Goal: Entertainment & Leisure: Consume media (video, audio)

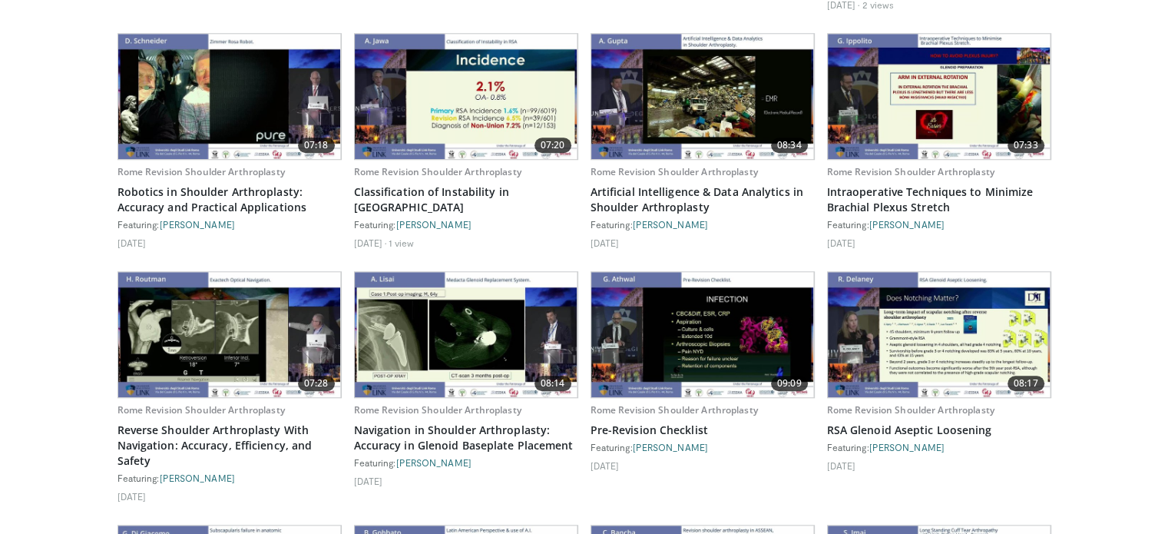
scroll to position [1363, 0]
click at [226, 55] on img at bounding box center [229, 96] width 223 height 125
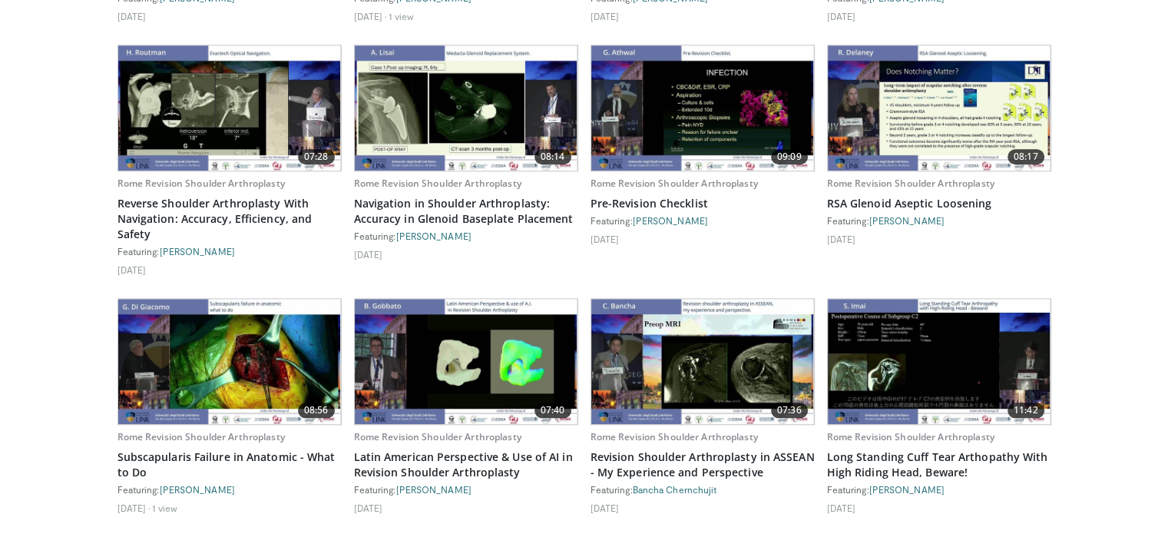
scroll to position [1588, 0]
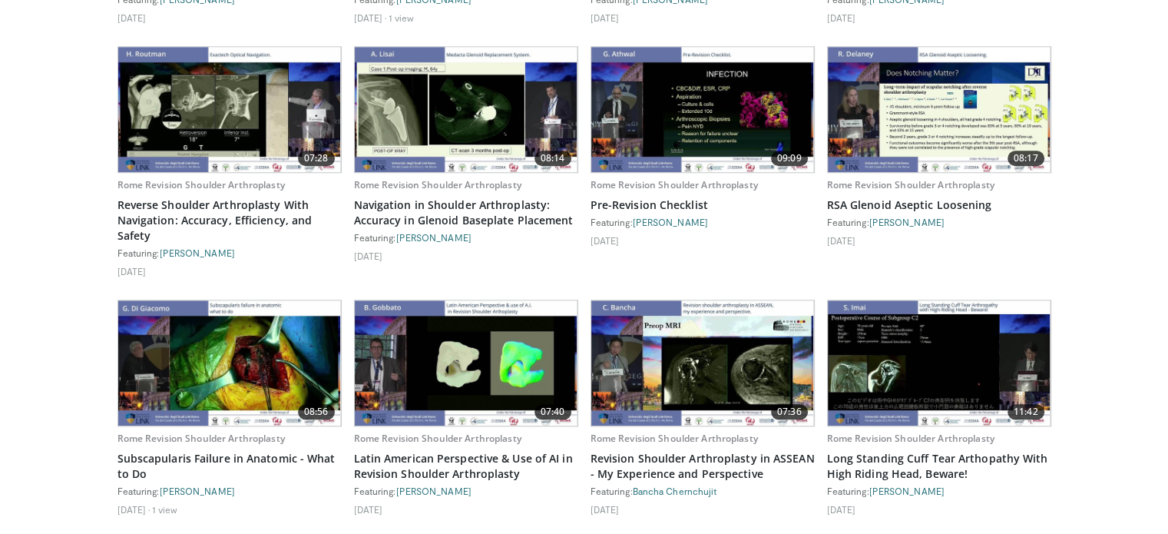
drag, startPoint x: 744, startPoint y: 443, endPoint x: 1122, endPoint y: 233, distance: 432.0
click at [1122, 233] on body "Specialties Adult & Family Medicine Allergy, Asthma, Immunology Anesthesiology …" at bounding box center [584, 462] width 1168 height 4100
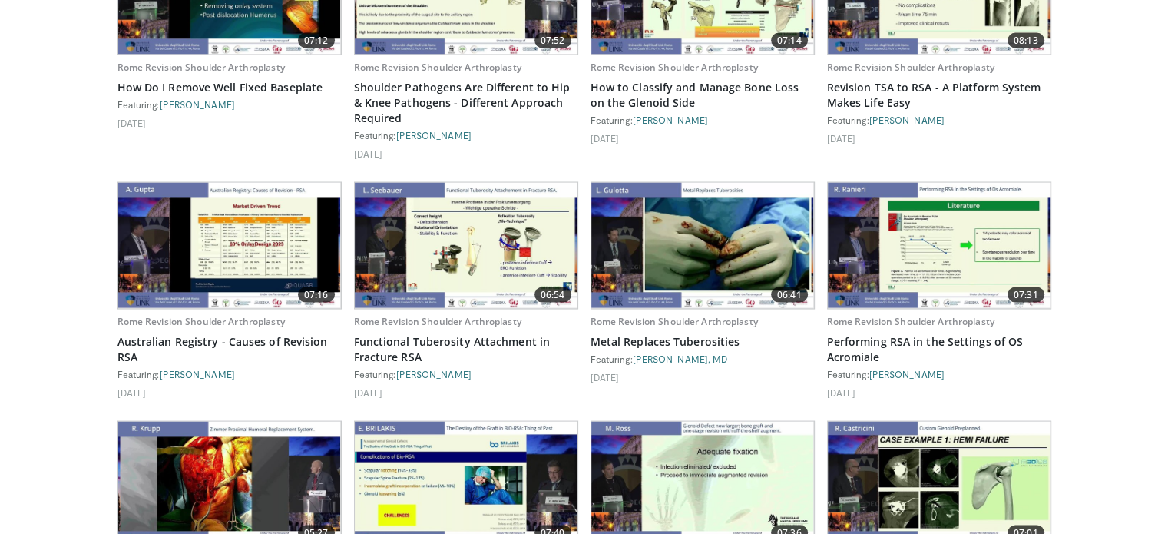
scroll to position [2935, 0]
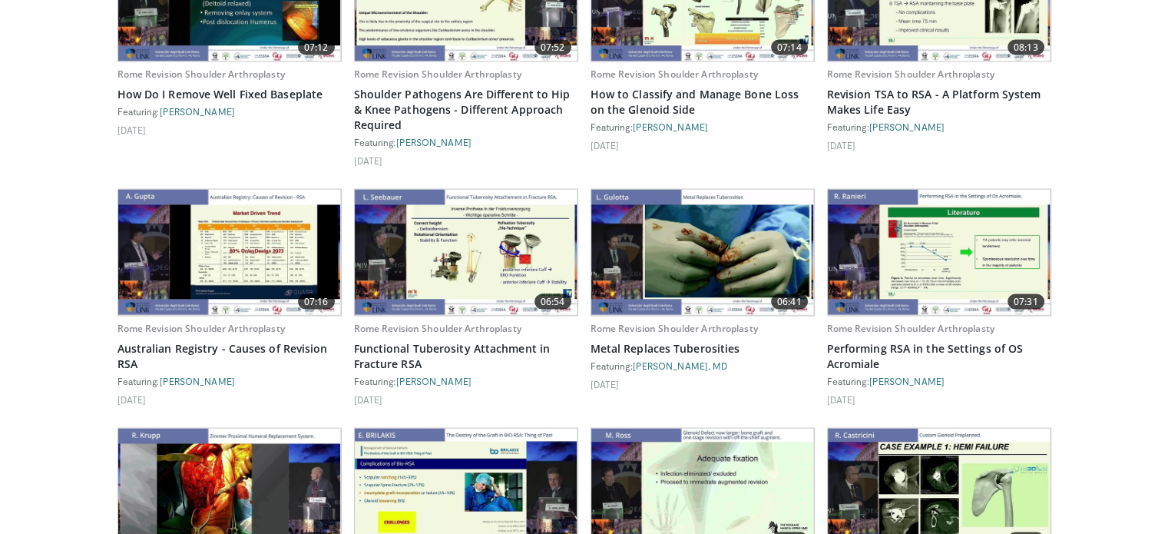
click at [262, 237] on img at bounding box center [229, 252] width 223 height 125
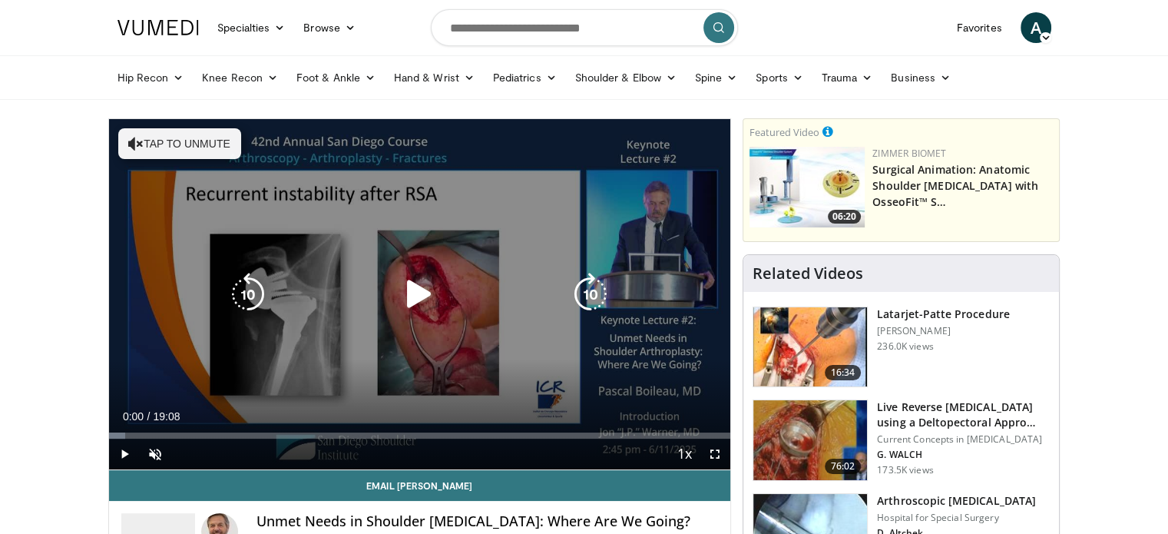
scroll to position [80, 0]
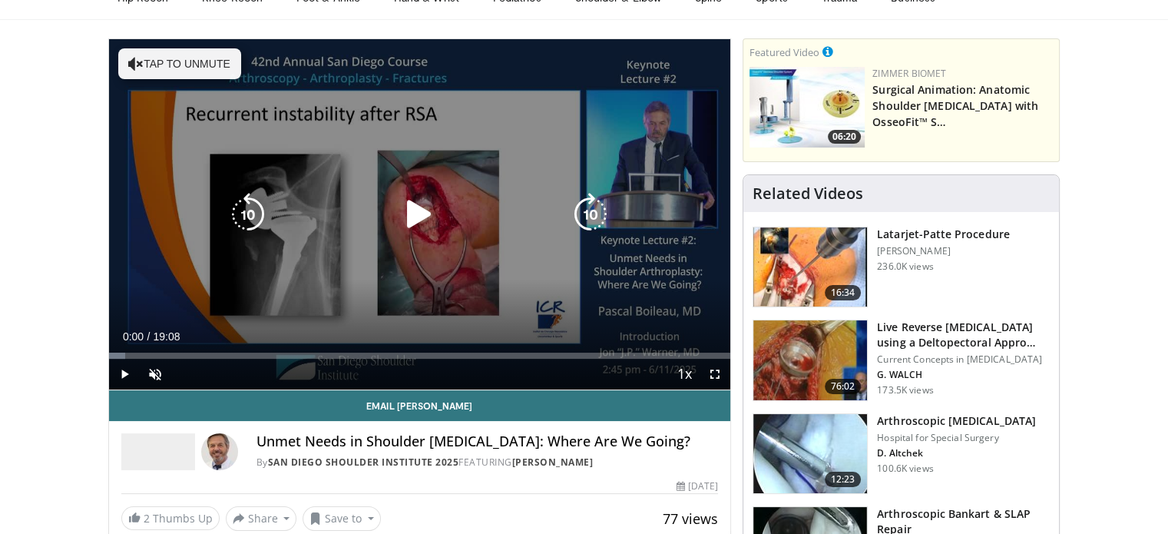
click at [404, 183] on div "10 seconds Tap to unmute" at bounding box center [420, 214] width 622 height 350
click at [588, 207] on icon "Video Player" at bounding box center [590, 214] width 43 height 43
click at [223, 58] on button "Tap to unmute" at bounding box center [179, 63] width 123 height 31
click at [596, 222] on icon "Video Player" at bounding box center [590, 214] width 43 height 43
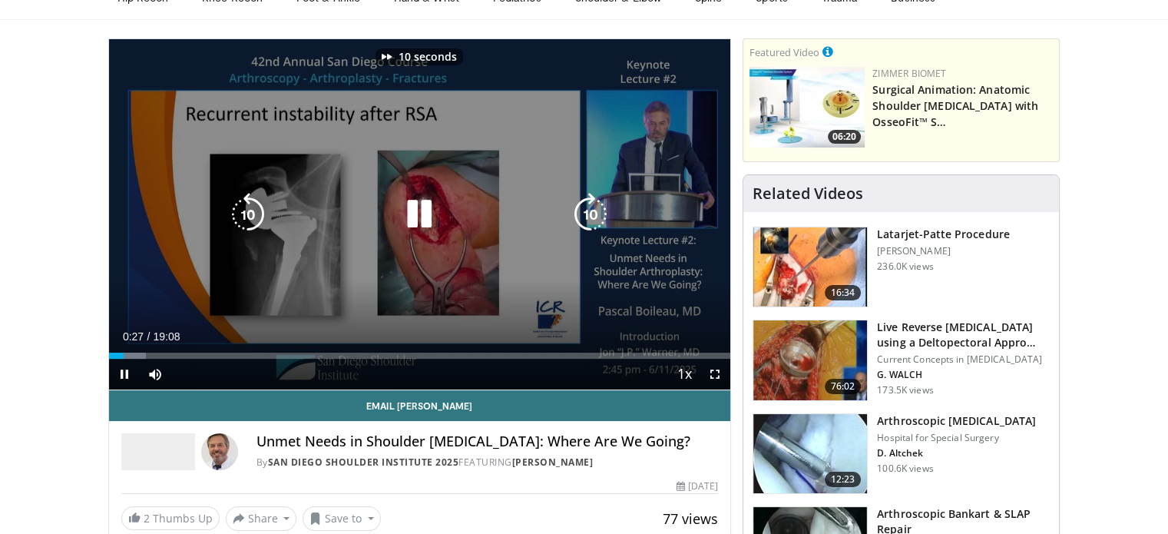
click at [596, 222] on icon "Video Player" at bounding box center [590, 214] width 43 height 43
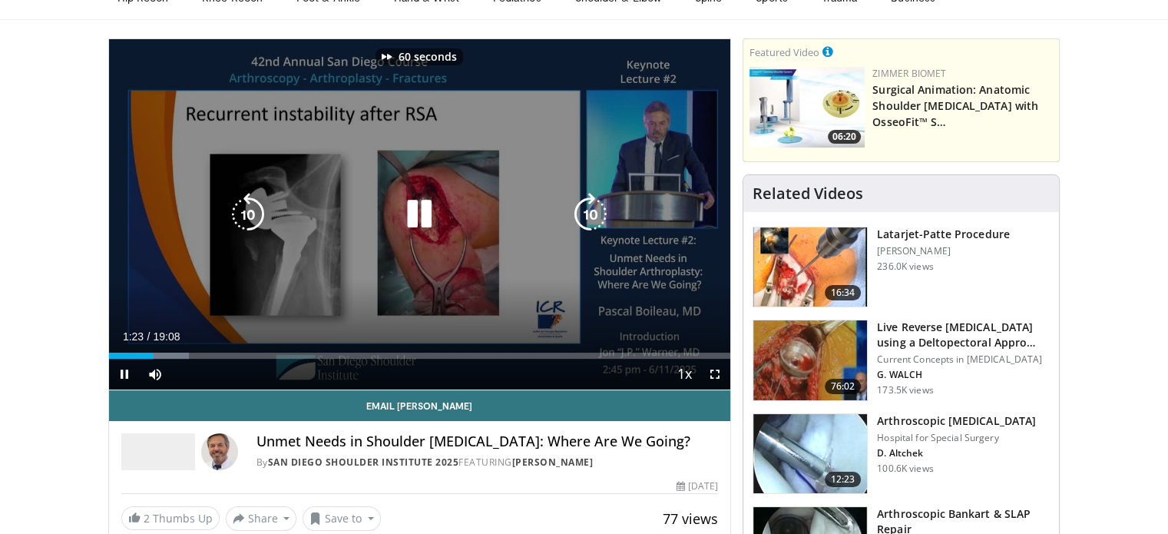
click at [596, 222] on icon "Video Player" at bounding box center [590, 214] width 43 height 43
click at [593, 217] on icon "Video Player" at bounding box center [590, 214] width 43 height 43
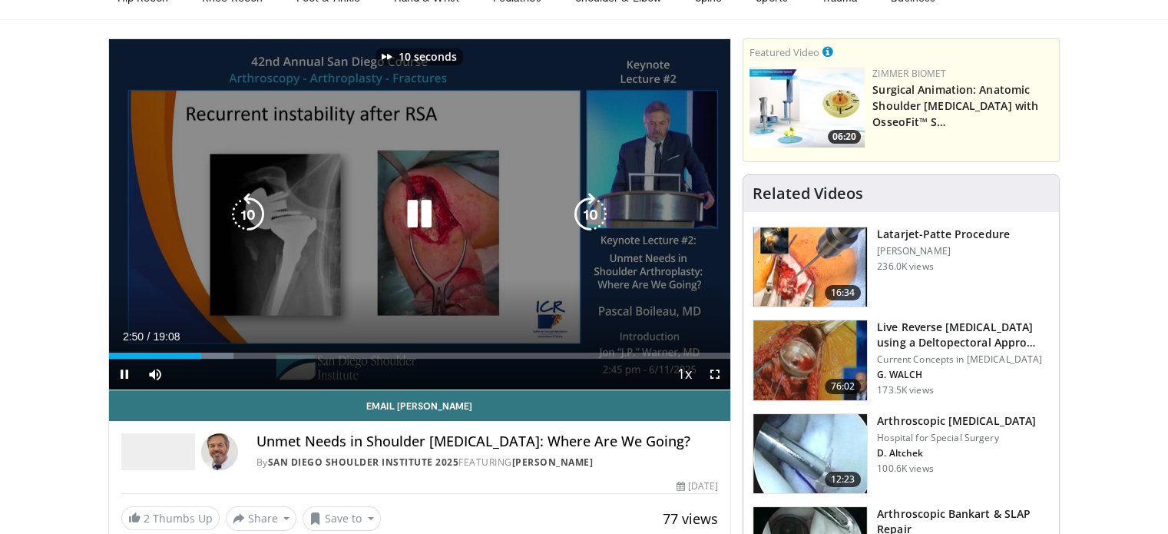
click at [593, 217] on icon "Video Player" at bounding box center [590, 214] width 43 height 43
click at [599, 203] on icon "Video Player" at bounding box center [590, 214] width 43 height 43
click at [590, 217] on icon "Video Player" at bounding box center [590, 214] width 43 height 43
click at [591, 226] on icon "Video Player" at bounding box center [590, 214] width 43 height 43
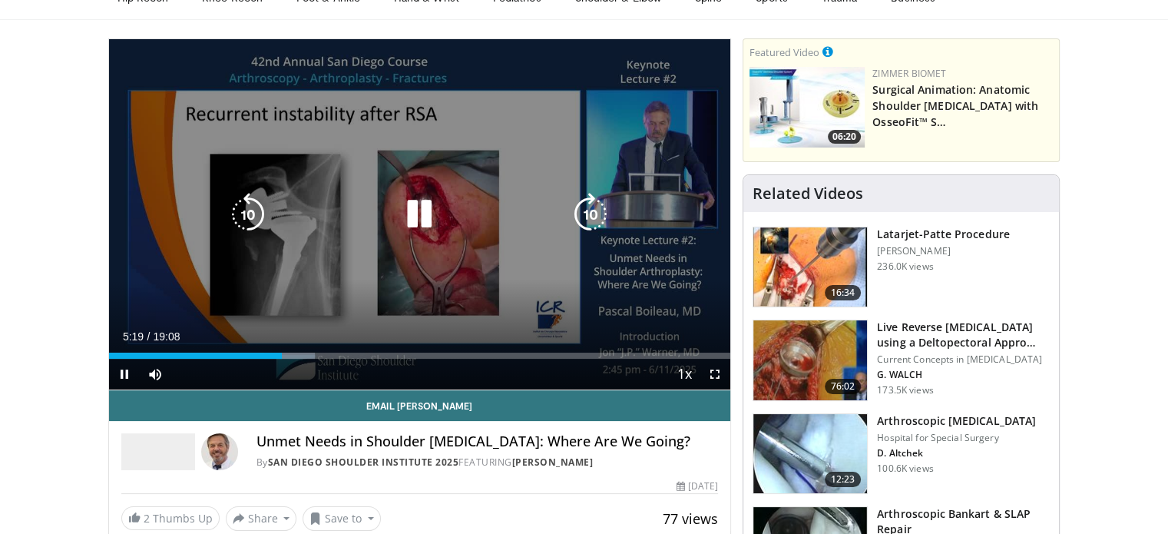
click at [591, 226] on icon "Video Player" at bounding box center [590, 214] width 43 height 43
click at [593, 210] on icon "Video Player" at bounding box center [590, 214] width 43 height 43
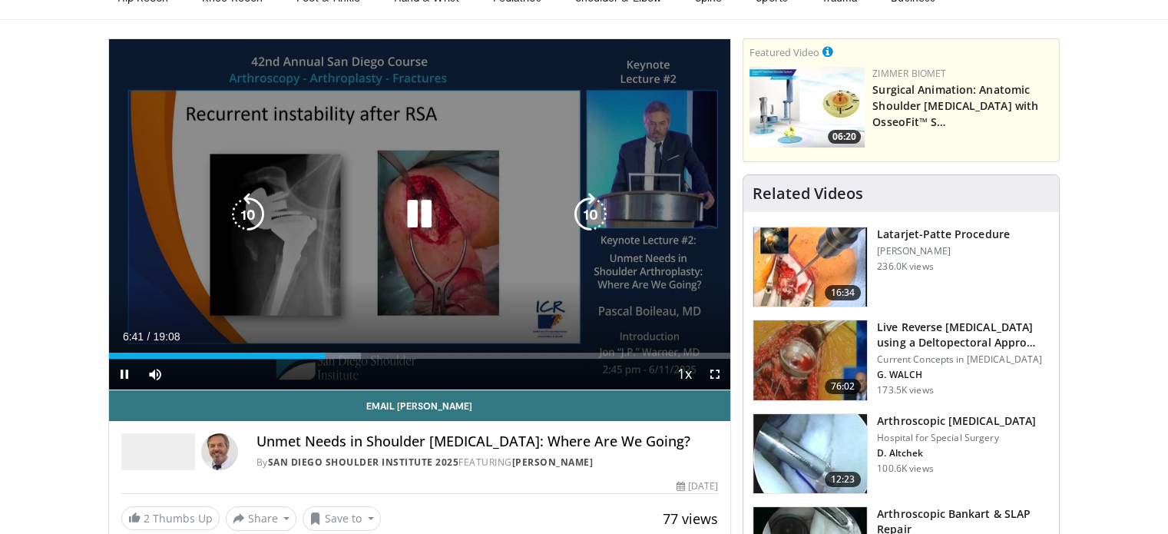
click at [593, 210] on icon "Video Player" at bounding box center [590, 214] width 43 height 43
click at [247, 203] on icon "Video Player" at bounding box center [247, 214] width 43 height 43
click at [598, 226] on icon "Video Player" at bounding box center [590, 214] width 43 height 43
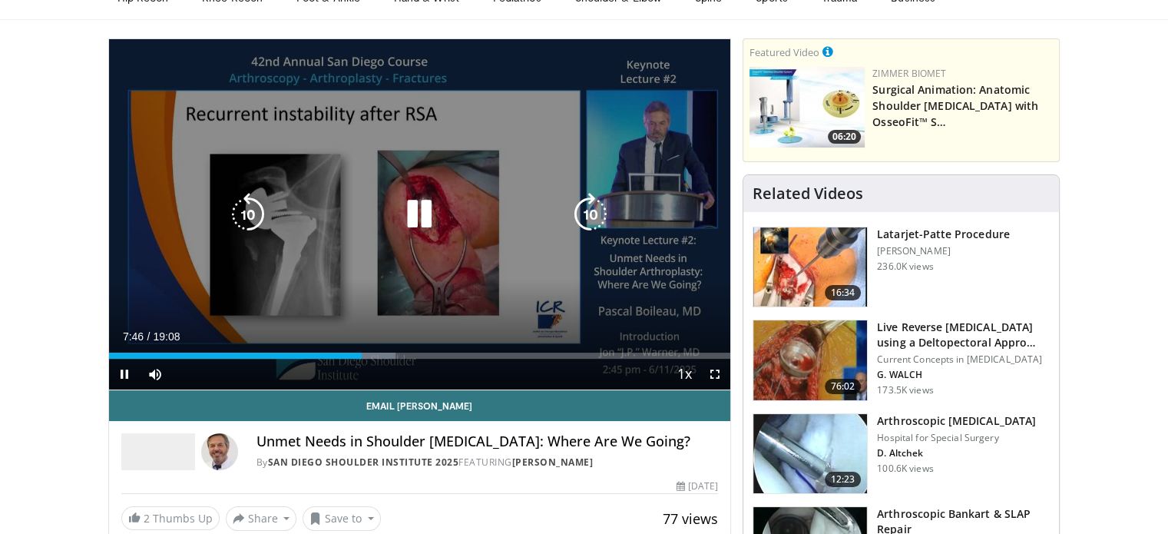
click at [411, 224] on icon "Video Player" at bounding box center [419, 214] width 43 height 43
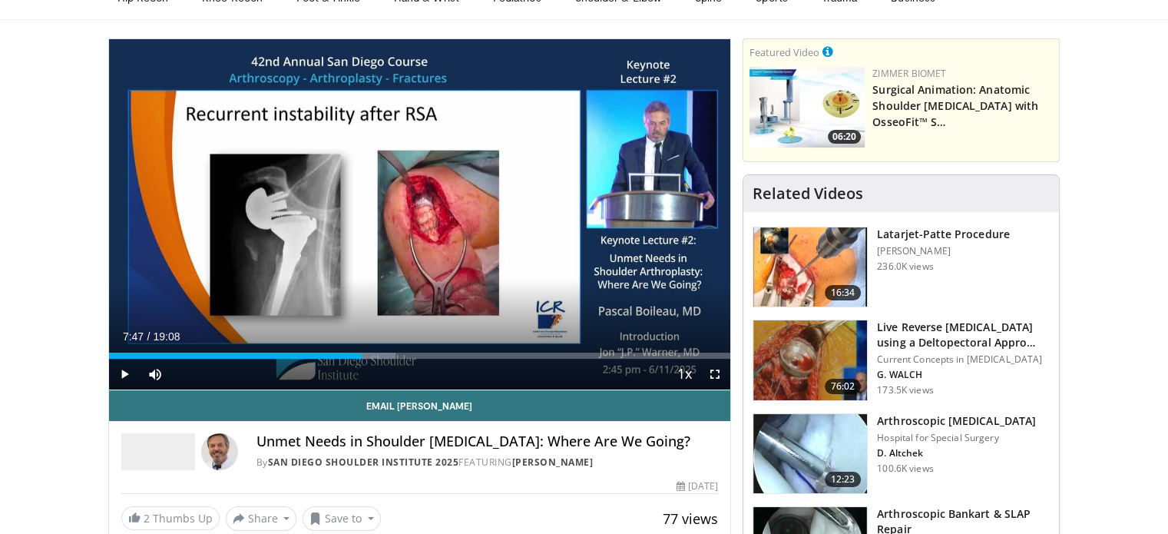
click at [411, 224] on div "20 seconds Tap to unmute" at bounding box center [420, 214] width 622 height 350
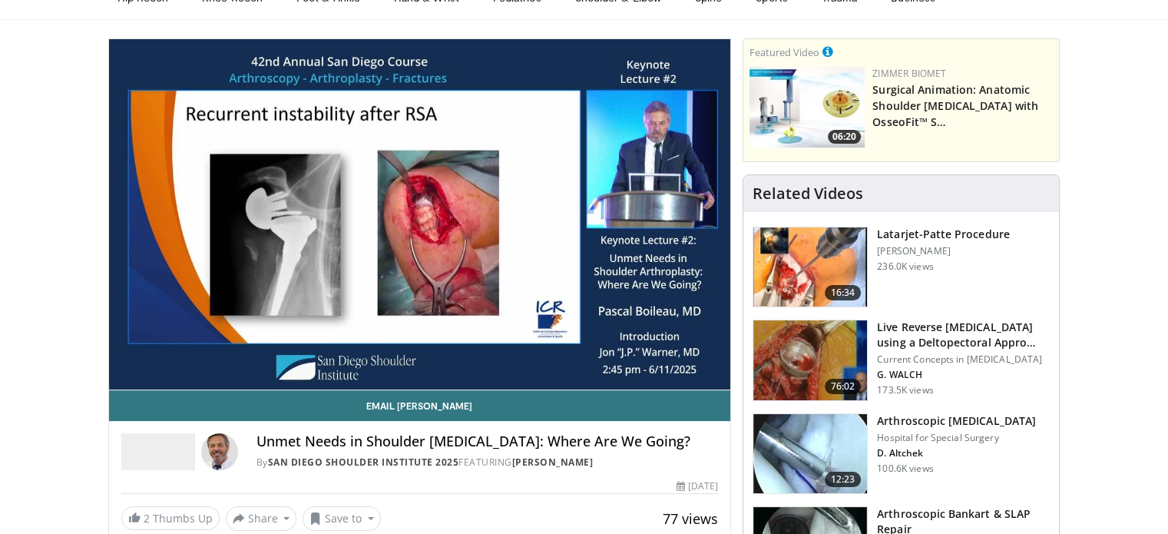
click at [594, 487] on div "77 views August 25, 2025" at bounding box center [419, 486] width 597 height 15
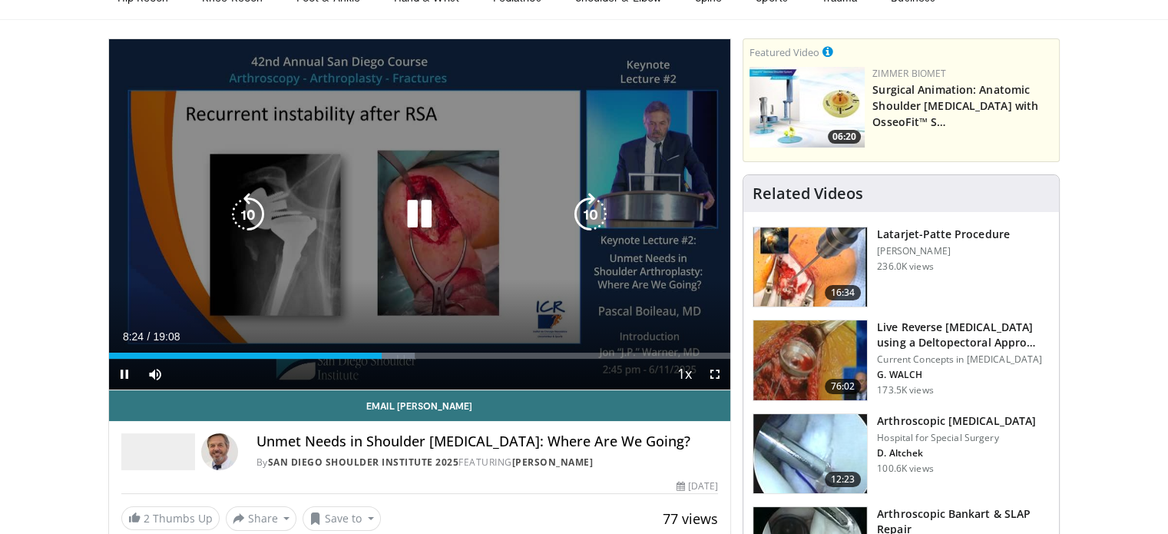
click at [594, 199] on icon "Video Player" at bounding box center [590, 214] width 43 height 43
click at [593, 213] on icon "Video Player" at bounding box center [590, 214] width 43 height 43
click at [599, 216] on icon "Video Player" at bounding box center [590, 214] width 43 height 43
click at [583, 193] on icon "Video Player" at bounding box center [590, 214] width 43 height 43
click at [250, 198] on icon "Video Player" at bounding box center [247, 214] width 43 height 43
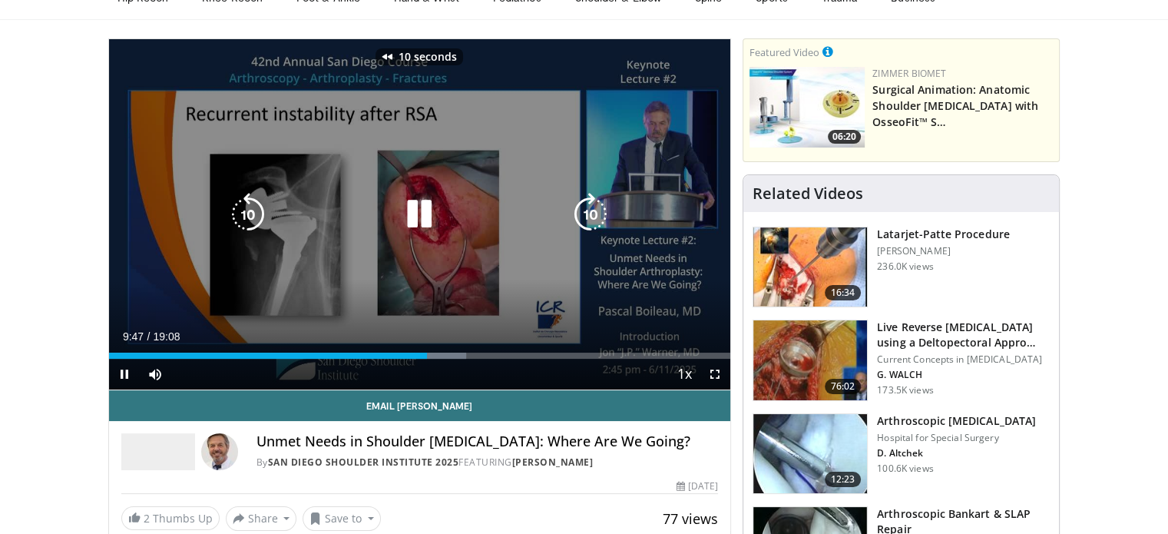
click at [250, 198] on icon "Video Player" at bounding box center [247, 214] width 43 height 43
click at [600, 219] on icon "Video Player" at bounding box center [590, 214] width 43 height 43
click at [595, 215] on icon "Video Player" at bounding box center [590, 214] width 43 height 43
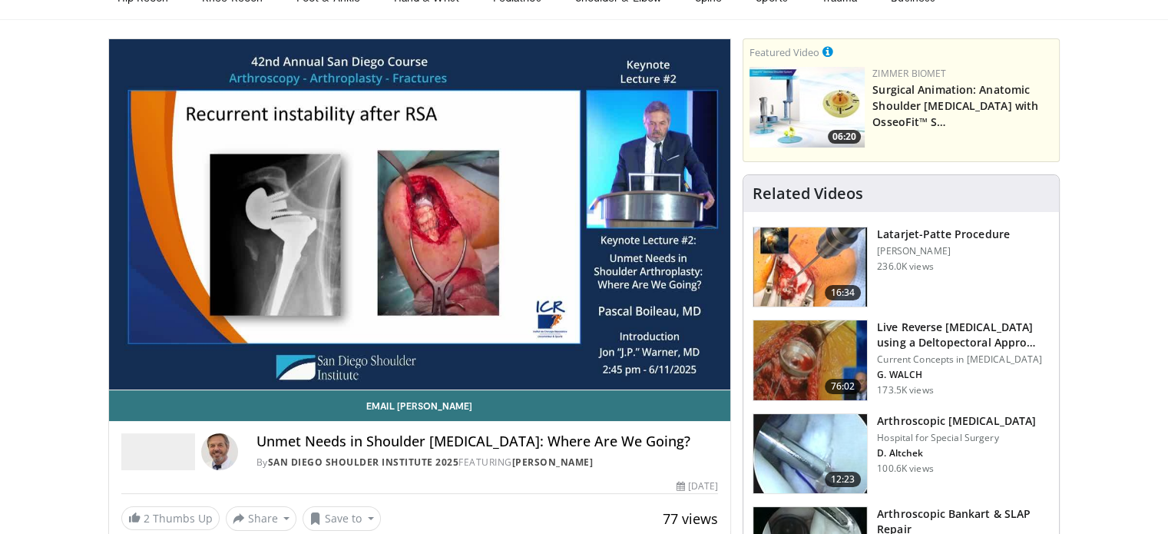
click at [603, 449] on h4 "Unmet Needs in Shoulder Arthroplasty: Where Are We Going?" at bounding box center [487, 441] width 462 height 17
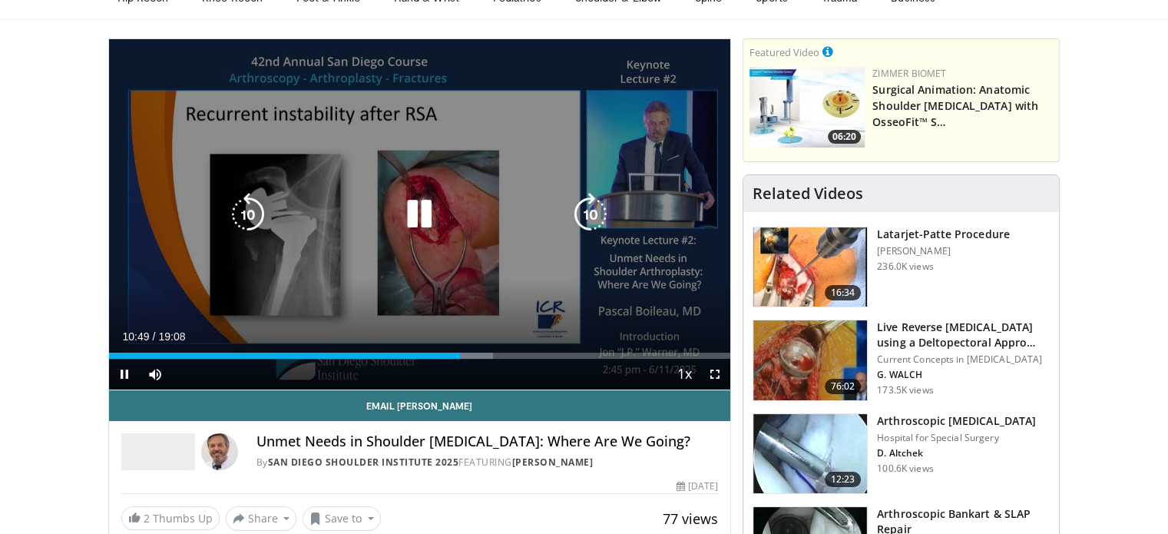
click at [600, 219] on icon "Video Player" at bounding box center [590, 214] width 43 height 43
click at [593, 196] on icon "Video Player" at bounding box center [590, 214] width 43 height 43
click at [587, 213] on icon "Video Player" at bounding box center [590, 214] width 43 height 43
click at [418, 208] on icon "Video Player" at bounding box center [419, 214] width 43 height 43
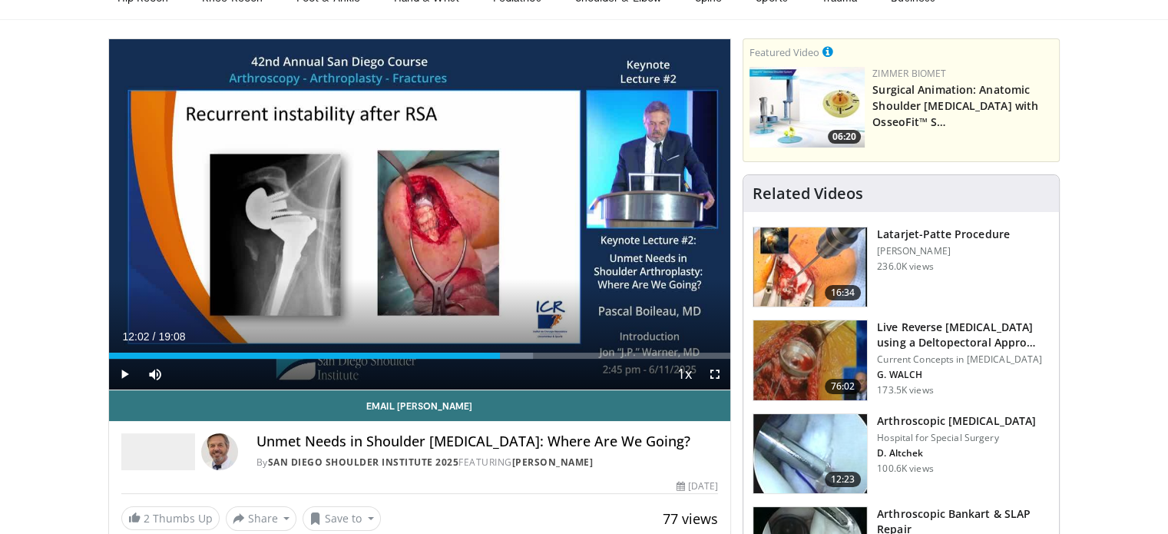
click at [418, 208] on div "10 seconds Tap to unmute" at bounding box center [420, 214] width 622 height 350
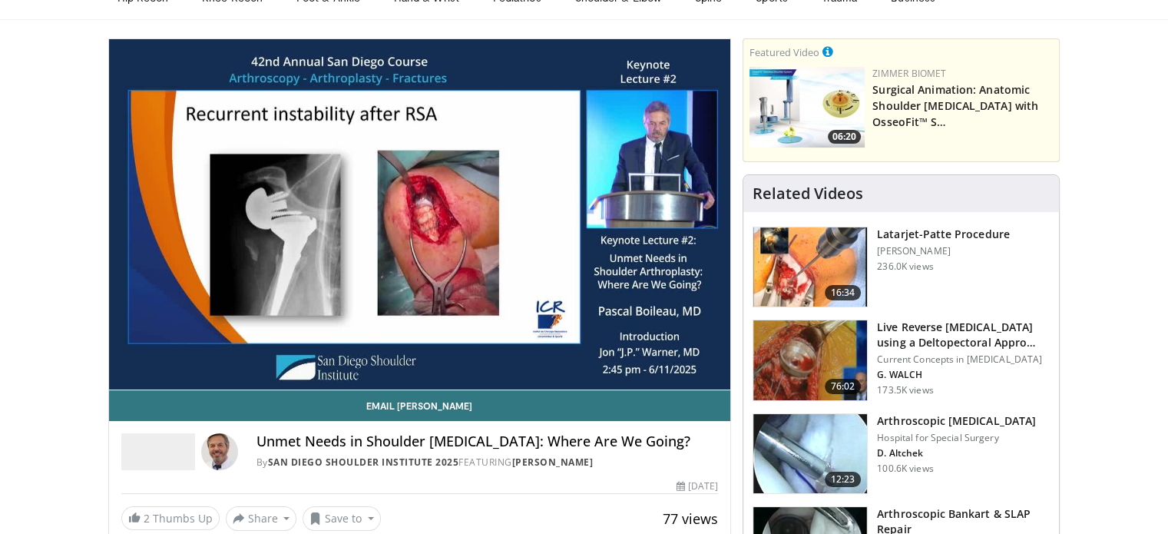
click at [497, 476] on div "Email Pascal Unmet Needs in Shoulder Arthroplasty: Where Are We Going? By San D…" at bounding box center [420, 460] width 622 height 140
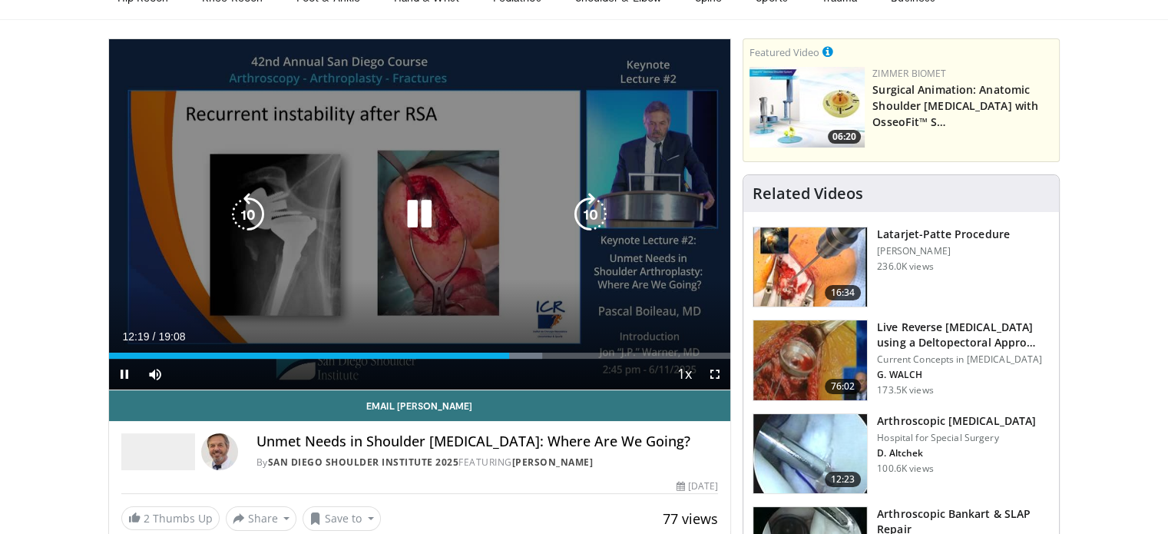
click at [601, 221] on icon "Video Player" at bounding box center [590, 214] width 43 height 43
click at [587, 204] on icon "Video Player" at bounding box center [590, 214] width 43 height 43
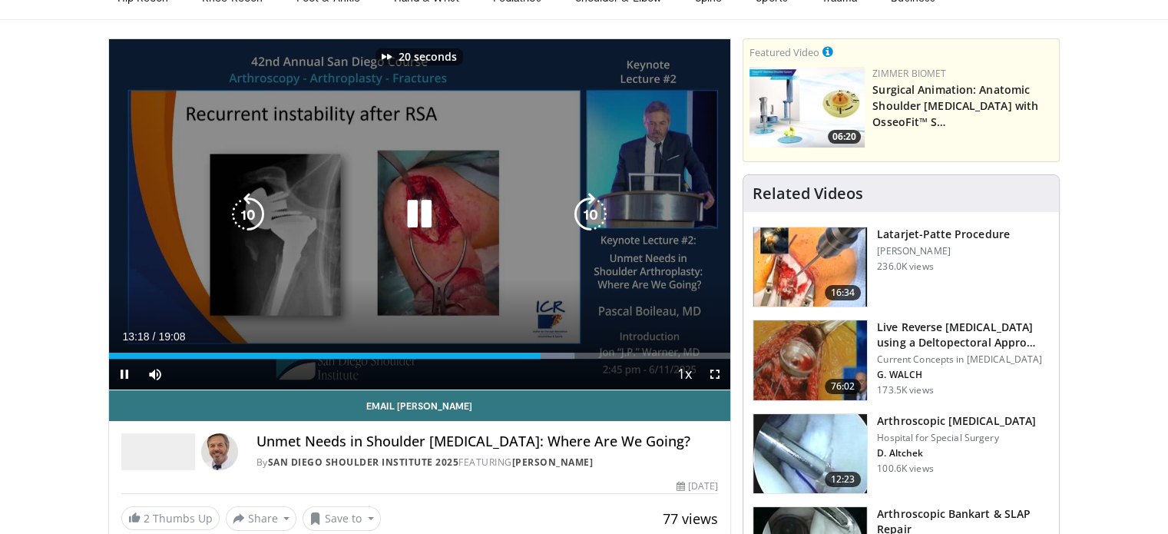
click at [587, 204] on icon "Video Player" at bounding box center [590, 214] width 43 height 43
click at [596, 203] on icon "Video Player" at bounding box center [590, 214] width 43 height 43
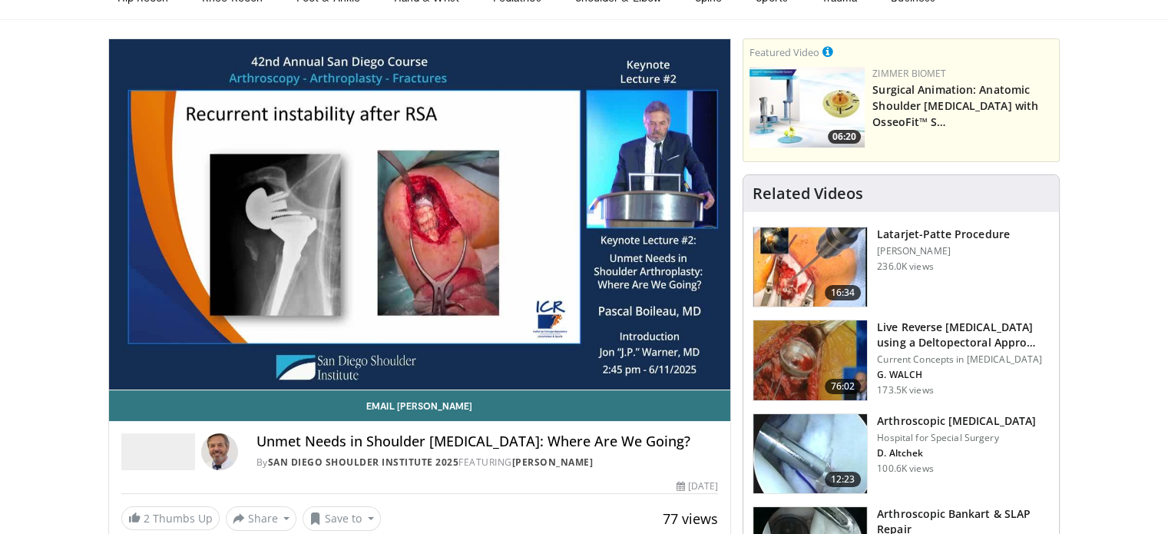
click at [504, 450] on h4 "Unmet Needs in Shoulder Arthroplasty: Where Are We Going?" at bounding box center [487, 441] width 462 height 17
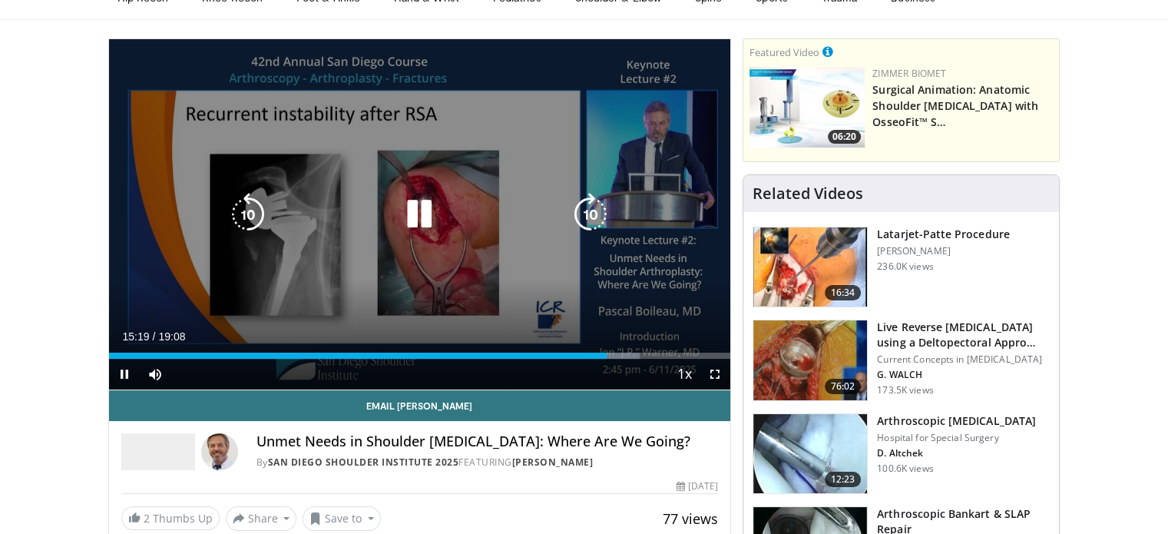
click at [602, 220] on icon "Video Player" at bounding box center [590, 214] width 43 height 43
click at [594, 207] on icon "Video Player" at bounding box center [590, 214] width 43 height 43
click at [245, 197] on icon "Video Player" at bounding box center [247, 214] width 43 height 43
click at [601, 220] on icon "Video Player" at bounding box center [590, 214] width 43 height 43
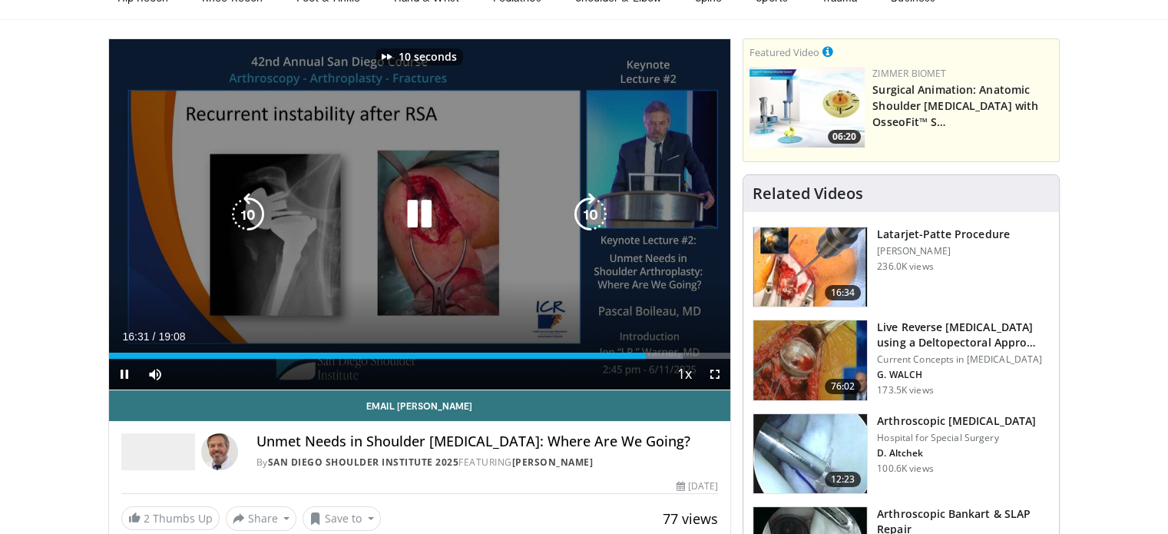
click at [601, 220] on icon "Video Player" at bounding box center [590, 214] width 43 height 43
click at [246, 220] on icon "Video Player" at bounding box center [247, 214] width 43 height 43
click at [427, 211] on icon "Video Player" at bounding box center [419, 214] width 43 height 43
click at [418, 208] on icon "Video Player" at bounding box center [419, 214] width 43 height 43
click at [596, 210] on icon "Video Player" at bounding box center [590, 214] width 43 height 43
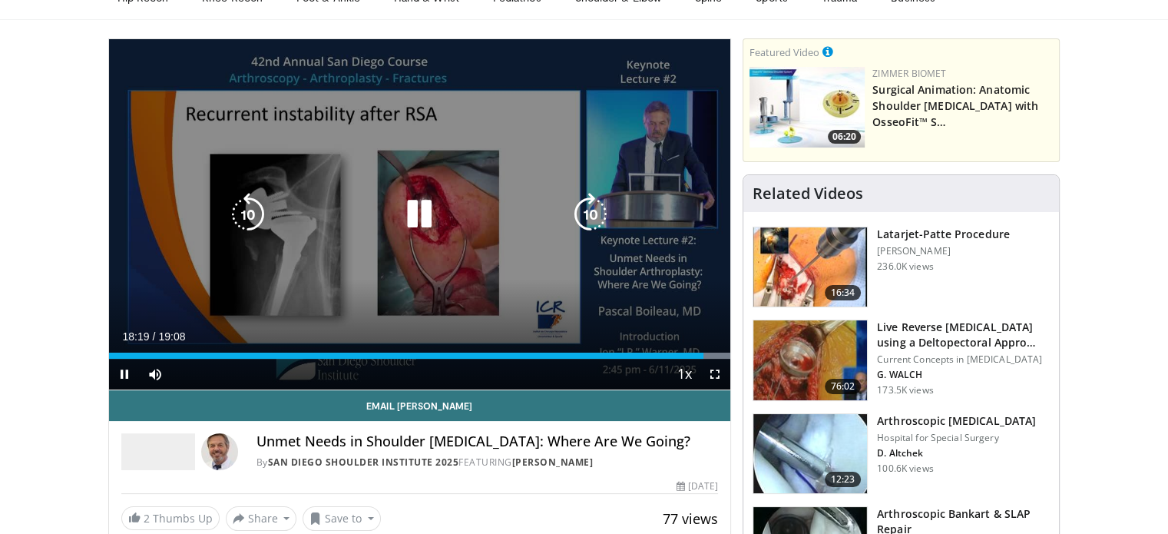
click at [591, 220] on icon "Video Player" at bounding box center [590, 214] width 43 height 43
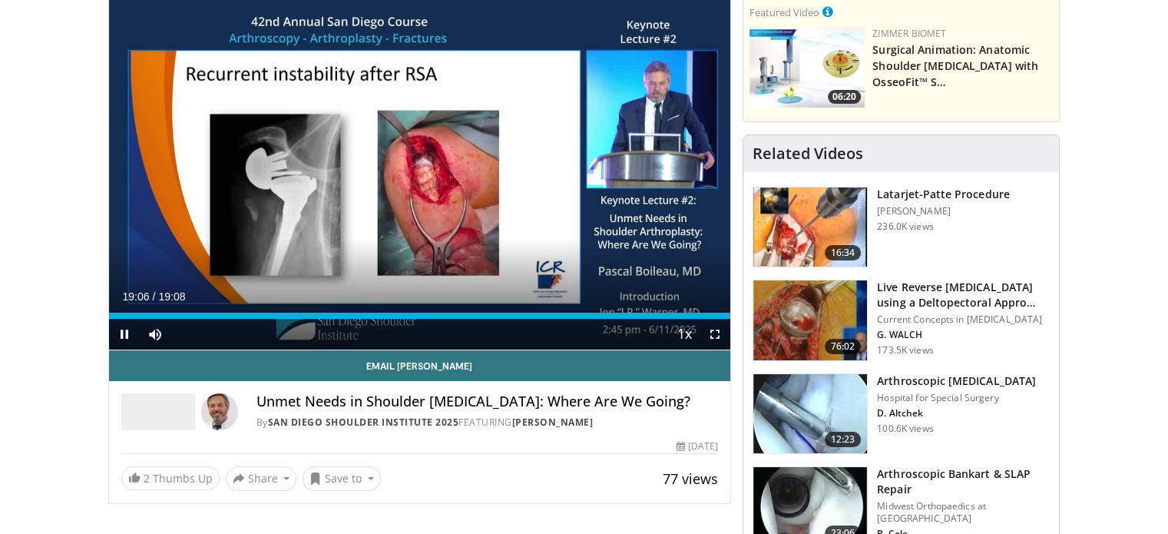
scroll to position [118, 0]
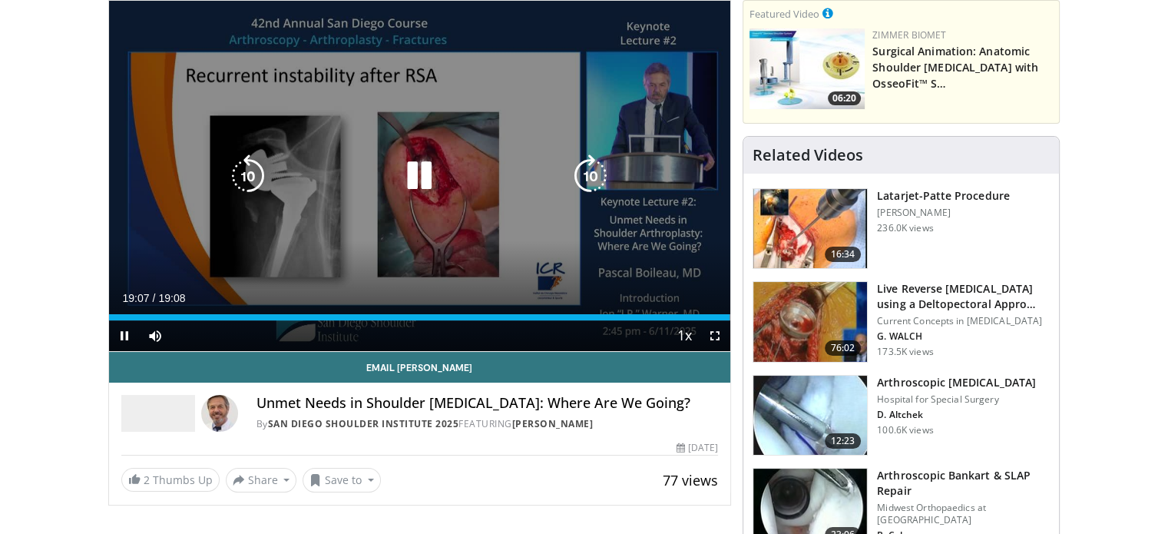
click at [436, 170] on icon "Video Player" at bounding box center [419, 175] width 43 height 43
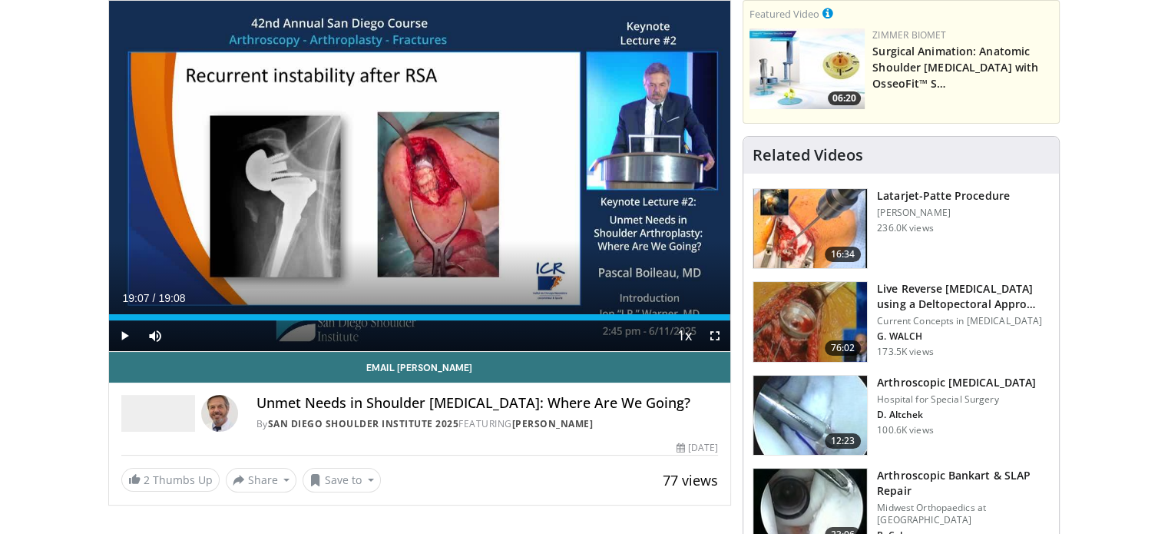
scroll to position [0, 0]
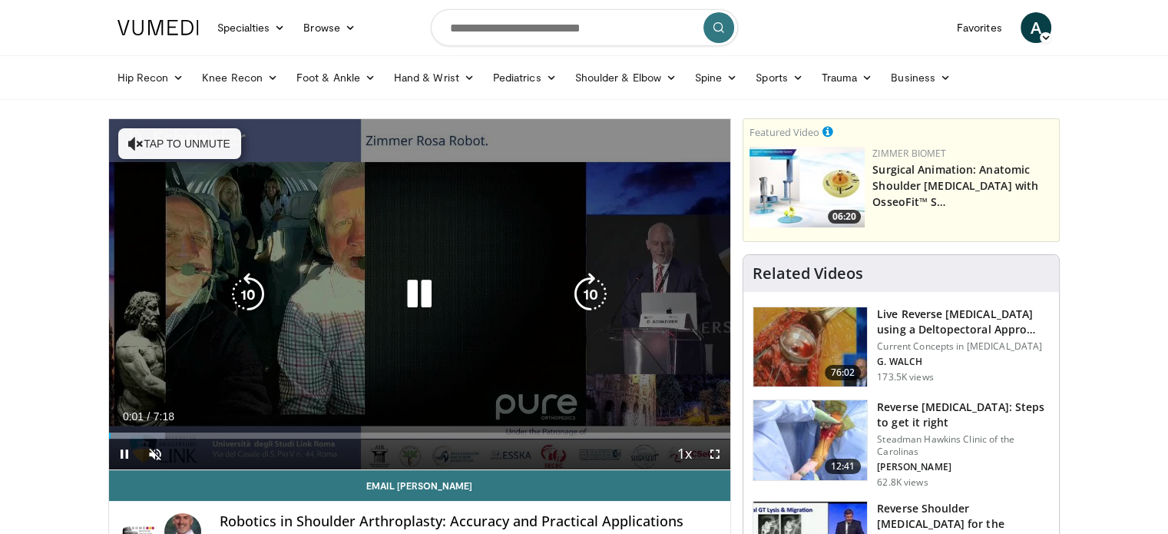
click at [594, 298] on icon "Video Player" at bounding box center [590, 294] width 43 height 43
click at [587, 296] on icon "Video Player" at bounding box center [590, 294] width 43 height 43
click at [220, 144] on button "Tap to unmute" at bounding box center [179, 143] width 123 height 31
click at [593, 298] on icon "Video Player" at bounding box center [590, 294] width 43 height 43
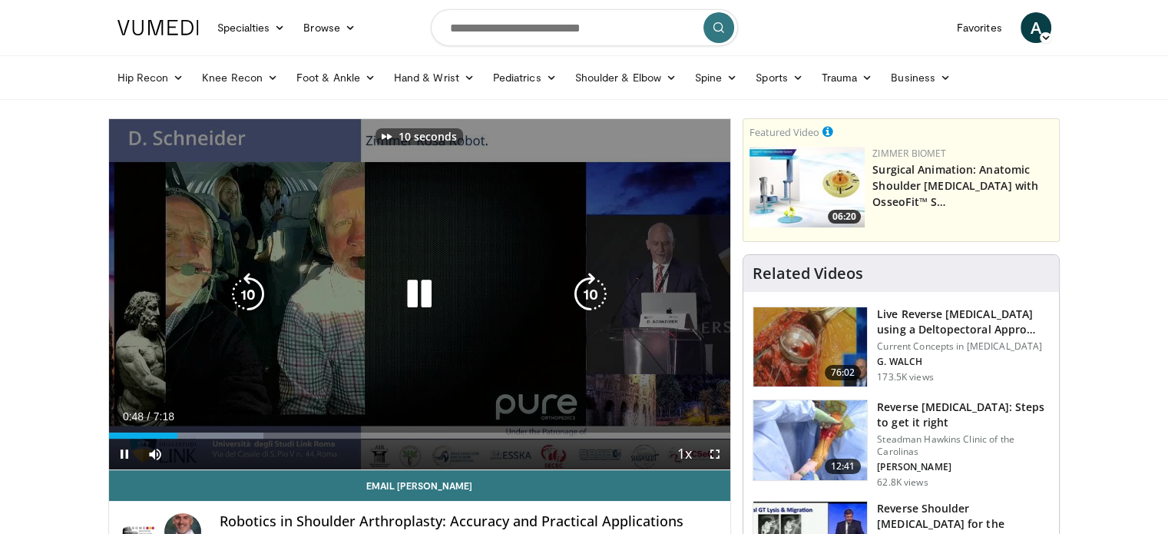
click at [593, 298] on icon "Video Player" at bounding box center [590, 294] width 43 height 43
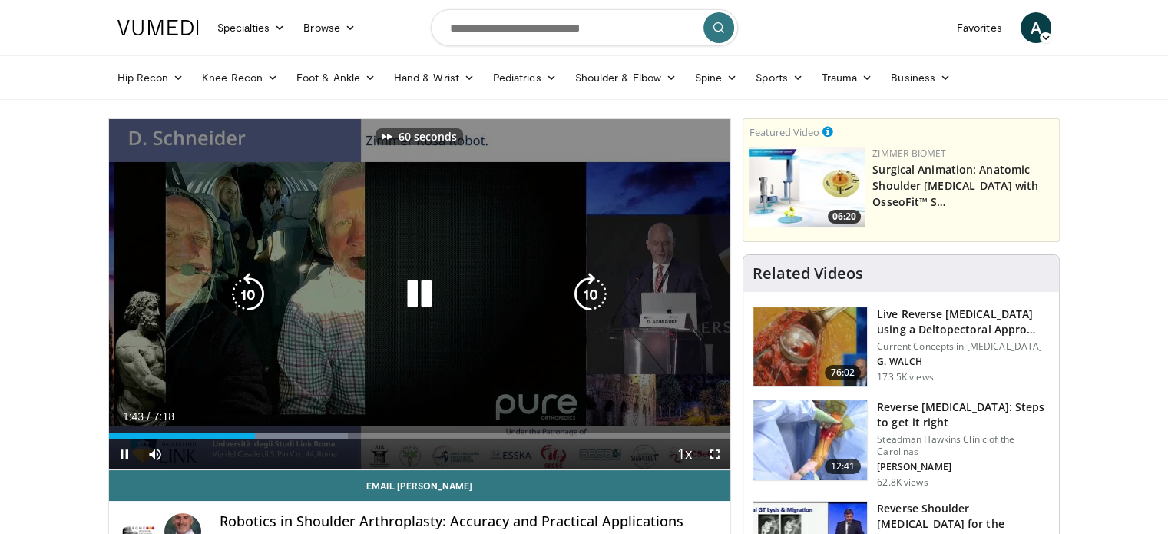
click at [593, 298] on icon "Video Player" at bounding box center [590, 294] width 43 height 43
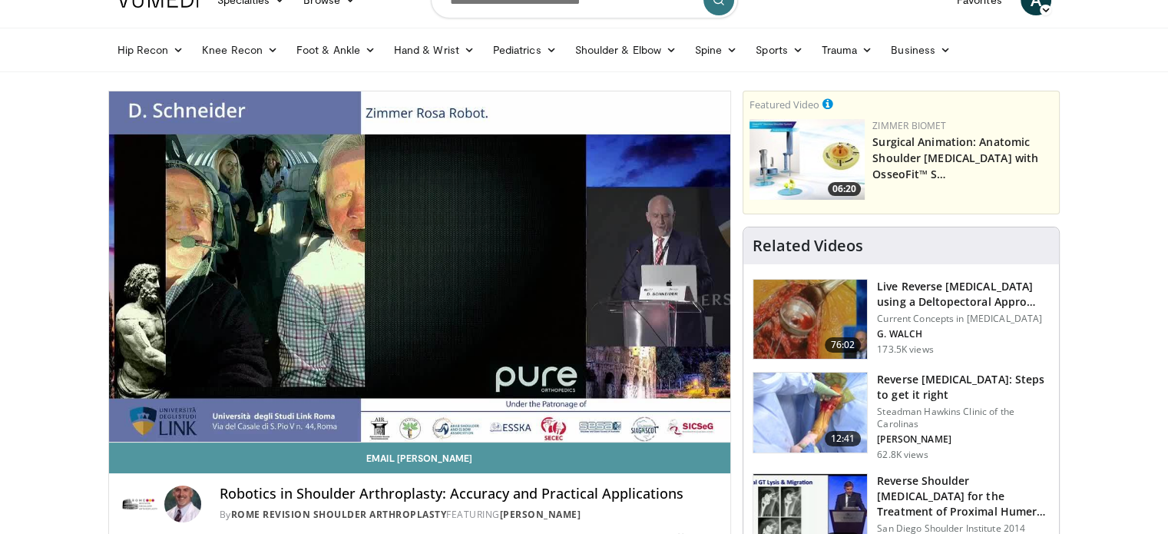
scroll to position [28, 0]
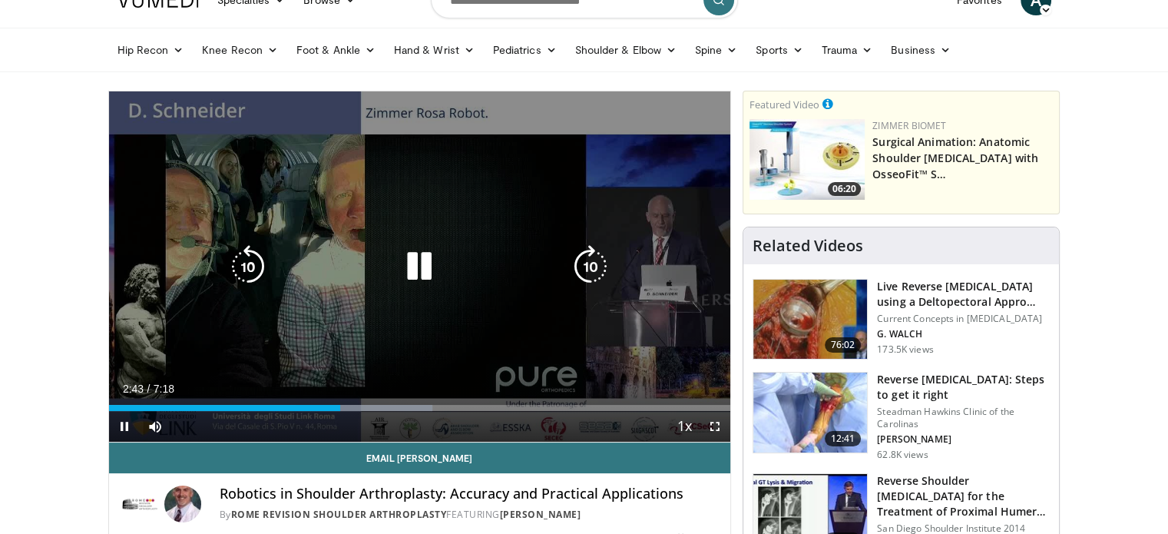
click at [596, 265] on icon "Video Player" at bounding box center [590, 266] width 43 height 43
click at [598, 257] on icon "Video Player" at bounding box center [590, 266] width 43 height 43
click at [595, 263] on icon "Video Player" at bounding box center [590, 266] width 43 height 43
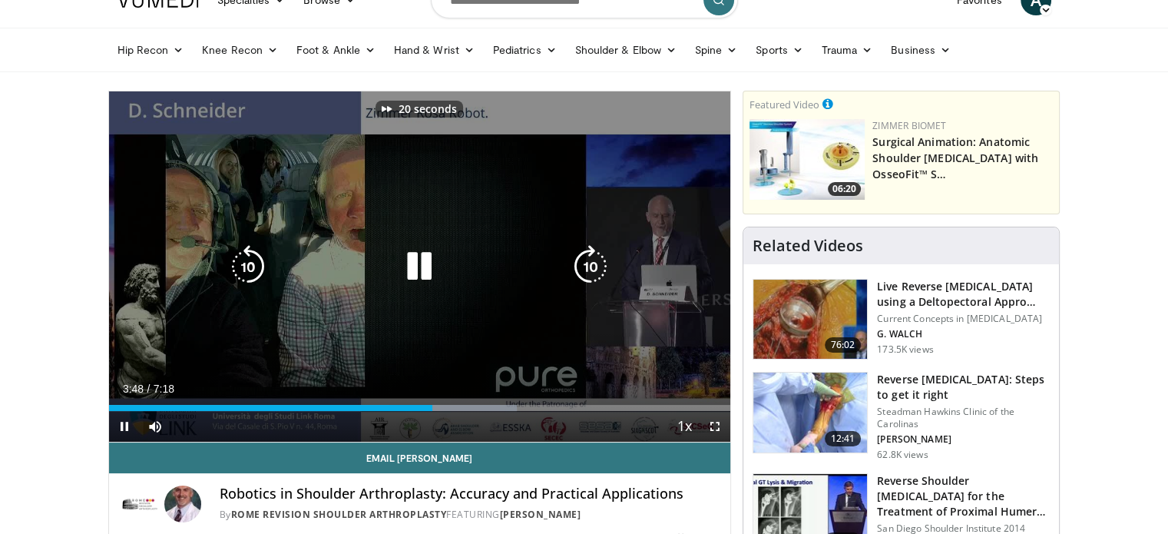
click at [595, 263] on icon "Video Player" at bounding box center [590, 266] width 43 height 43
click at [597, 267] on icon "Video Player" at bounding box center [590, 266] width 43 height 43
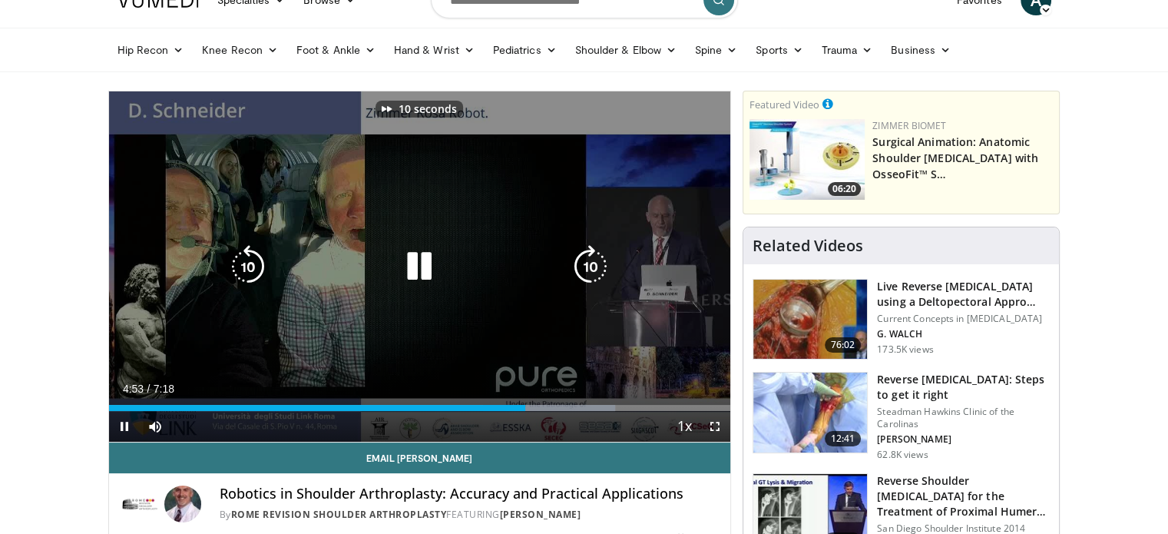
click at [597, 267] on icon "Video Player" at bounding box center [590, 266] width 43 height 43
click at [590, 267] on icon "Video Player" at bounding box center [590, 266] width 43 height 43
click at [597, 265] on icon "Video Player" at bounding box center [590, 266] width 43 height 43
click at [416, 273] on icon "Video Player" at bounding box center [419, 266] width 43 height 43
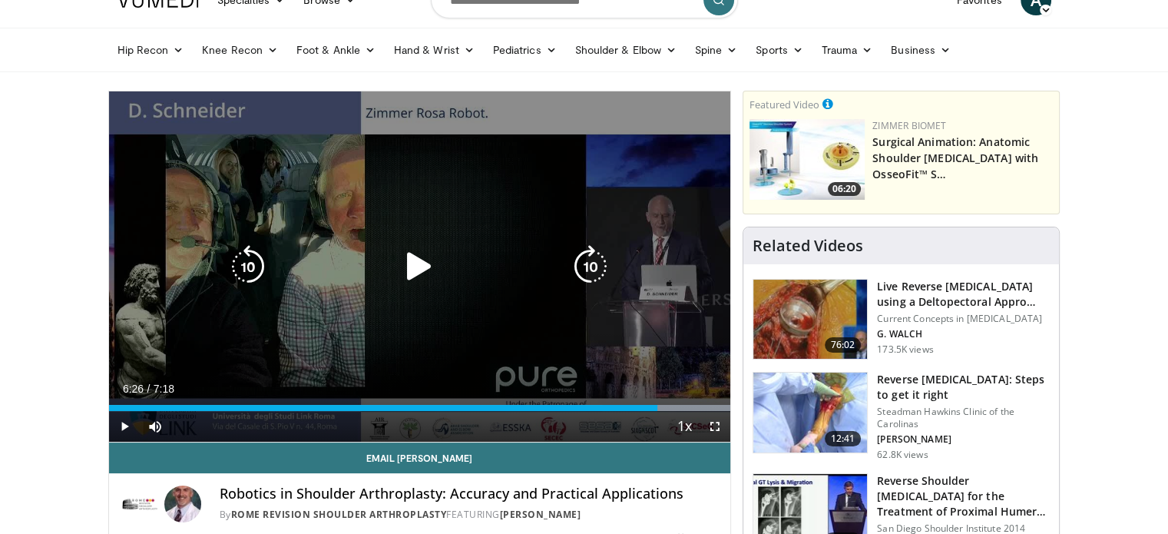
click at [422, 260] on icon "Video Player" at bounding box center [419, 266] width 43 height 43
click at [585, 271] on icon "Video Player" at bounding box center [590, 266] width 43 height 43
click at [253, 266] on icon "Video Player" at bounding box center [247, 266] width 43 height 43
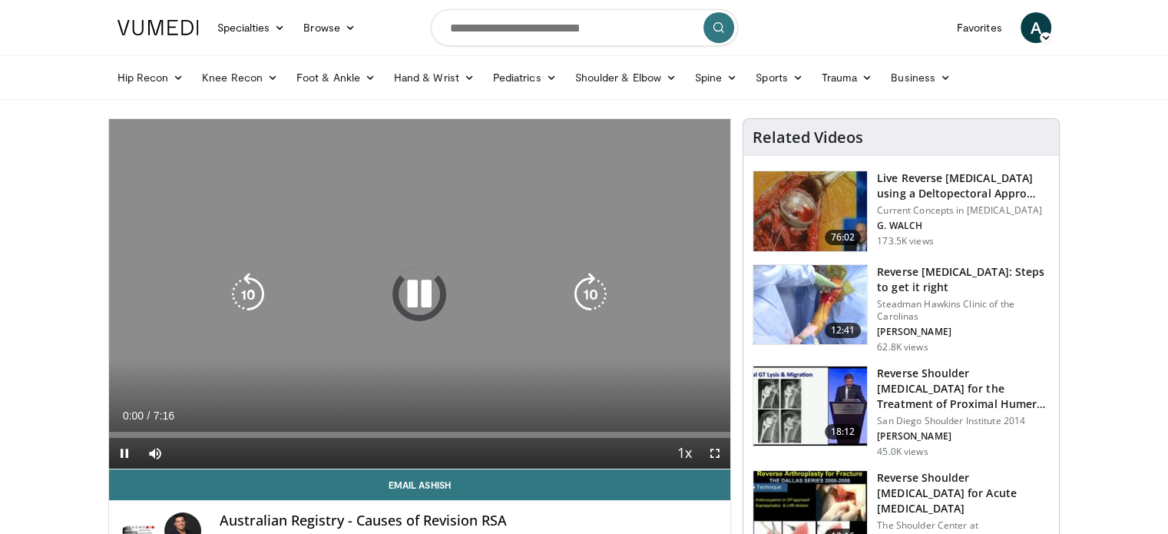
click at [417, 300] on icon "Video Player" at bounding box center [419, 294] width 43 height 43
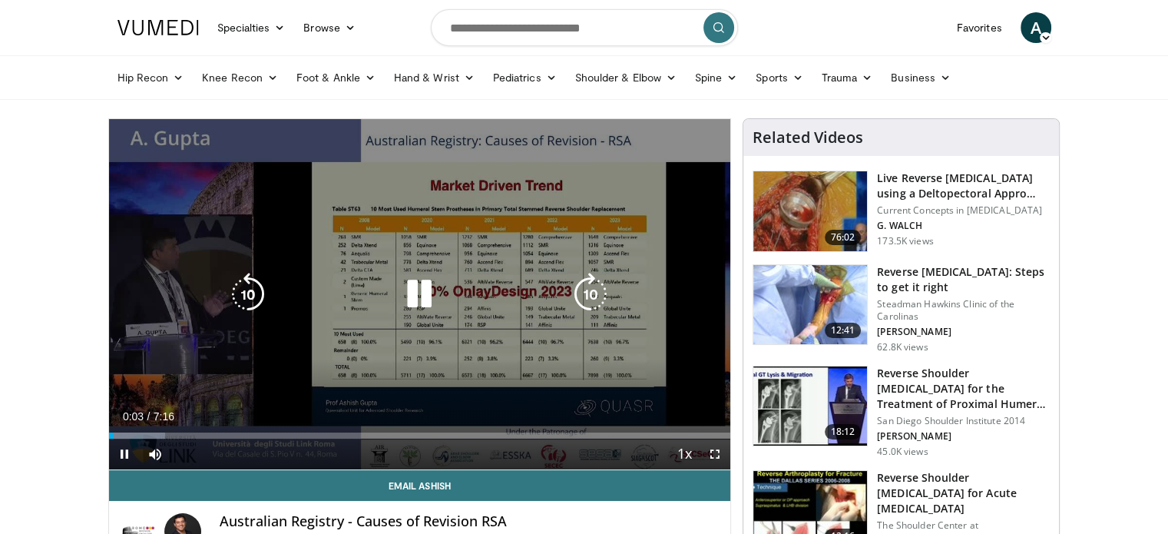
click at [424, 291] on icon "Video Player" at bounding box center [419, 294] width 43 height 43
click at [399, 312] on icon "Video Player" at bounding box center [419, 294] width 43 height 43
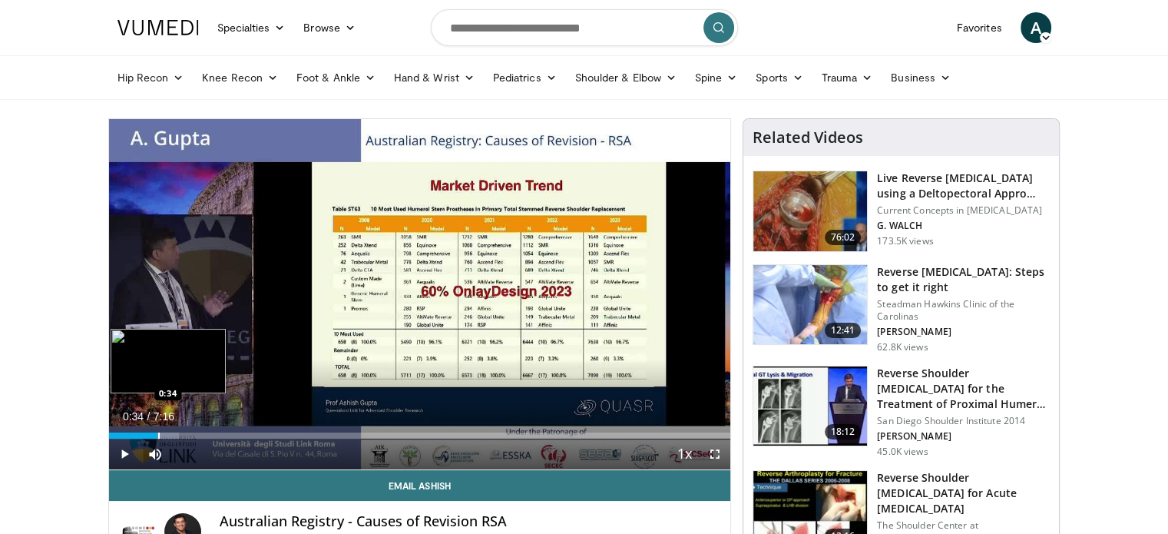
click at [158, 432] on div "Progress Bar" at bounding box center [159, 435] width 2 height 6
click at [182, 435] on div "Progress Bar" at bounding box center [183, 435] width 2 height 6
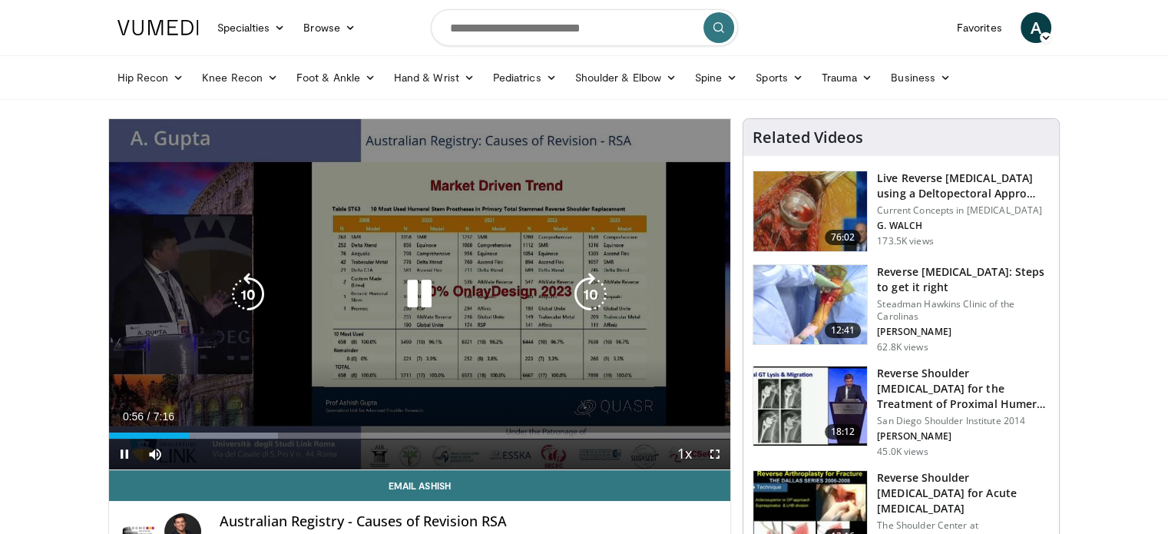
click at [587, 305] on icon "Video Player" at bounding box center [590, 294] width 43 height 43
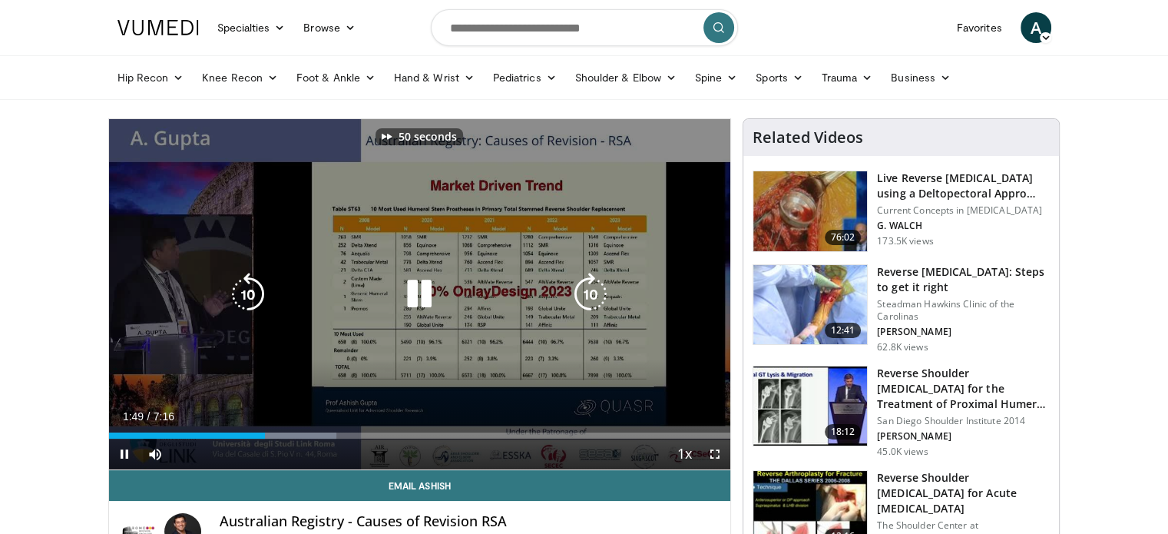
click at [587, 305] on icon "Video Player" at bounding box center [590, 294] width 43 height 43
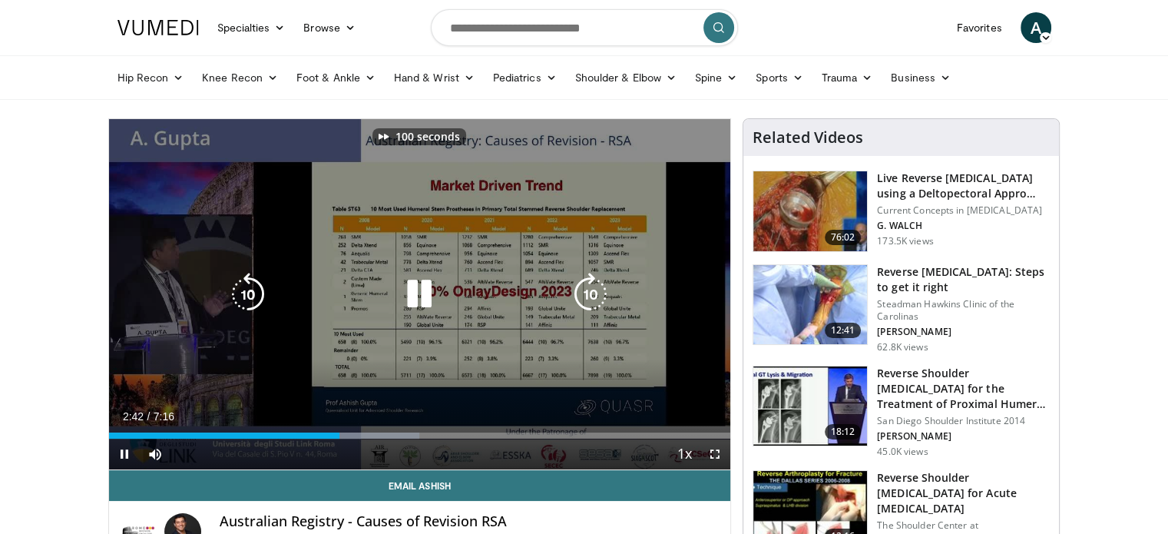
click at [587, 305] on icon "Video Player" at bounding box center [590, 294] width 43 height 43
click at [263, 300] on icon "Video Player" at bounding box center [247, 294] width 43 height 43
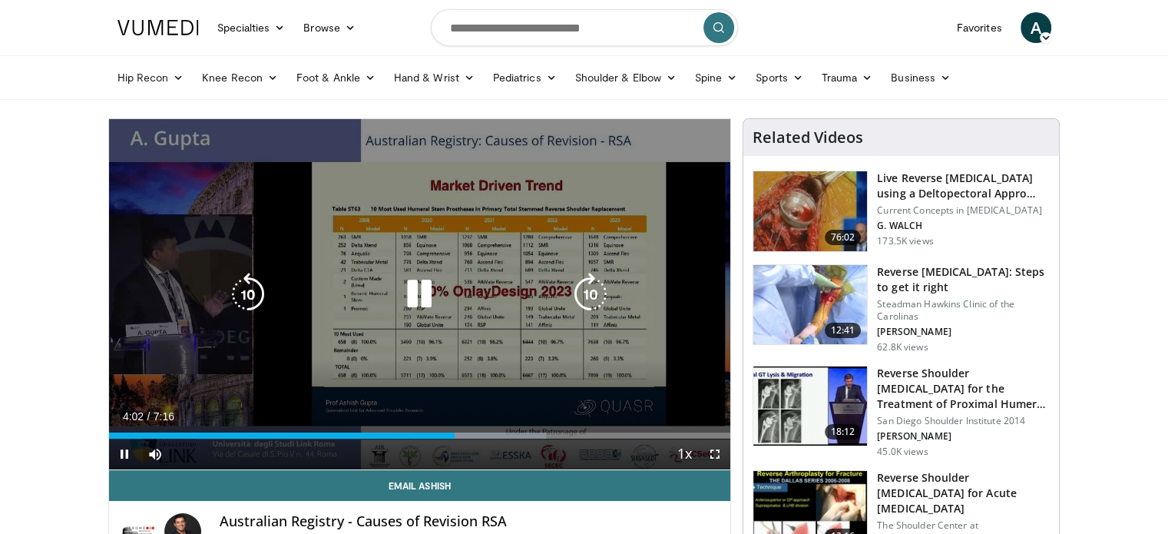
click at [597, 286] on icon "Video Player" at bounding box center [590, 294] width 43 height 43
click at [256, 296] on icon "Video Player" at bounding box center [247, 294] width 43 height 43
click at [257, 286] on icon "Video Player" at bounding box center [247, 294] width 43 height 43
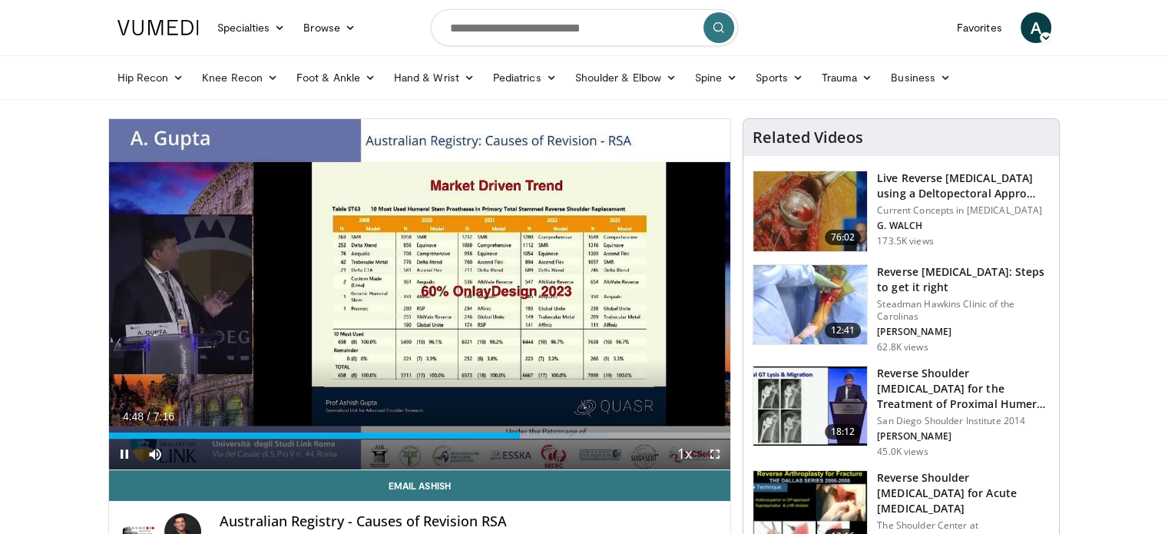
click at [710, 460] on span "Video Player" at bounding box center [714, 453] width 31 height 31
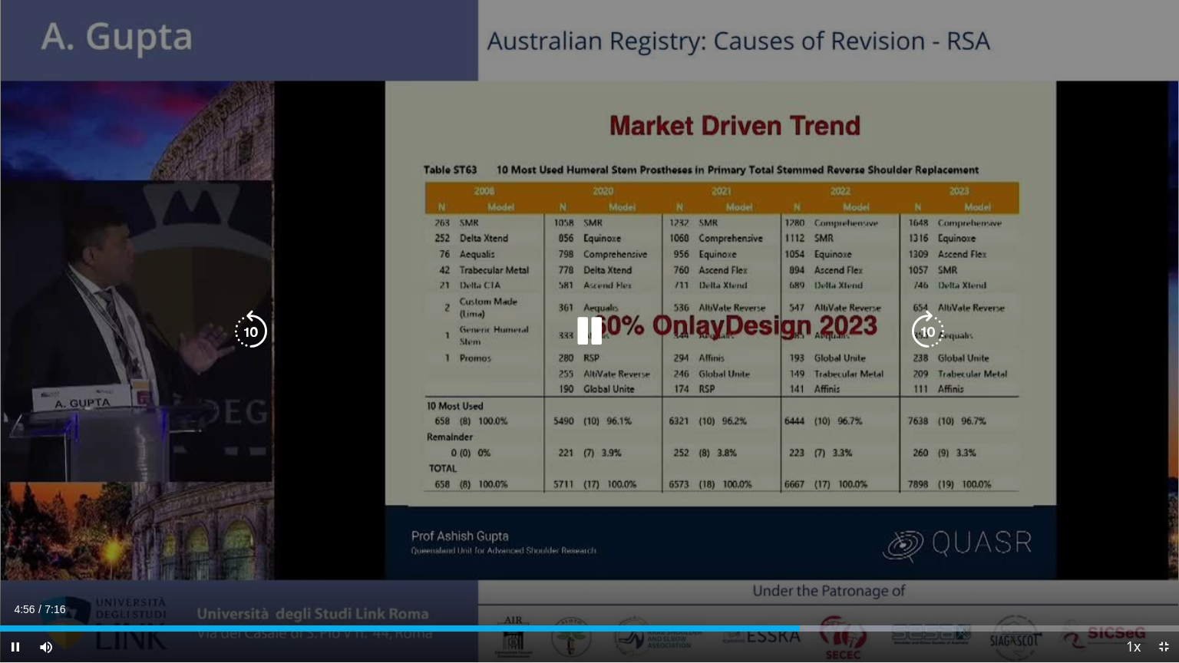
click at [525, 478] on div "20 seconds Tap to unmute" at bounding box center [589, 331] width 1179 height 663
click at [580, 337] on icon "Video Player" at bounding box center [589, 331] width 43 height 43
click at [915, 326] on icon "Video Player" at bounding box center [928, 331] width 43 height 43
click at [266, 347] on icon "Video Player" at bounding box center [251, 331] width 43 height 43
click at [250, 323] on icon "Video Player" at bounding box center [251, 331] width 43 height 43
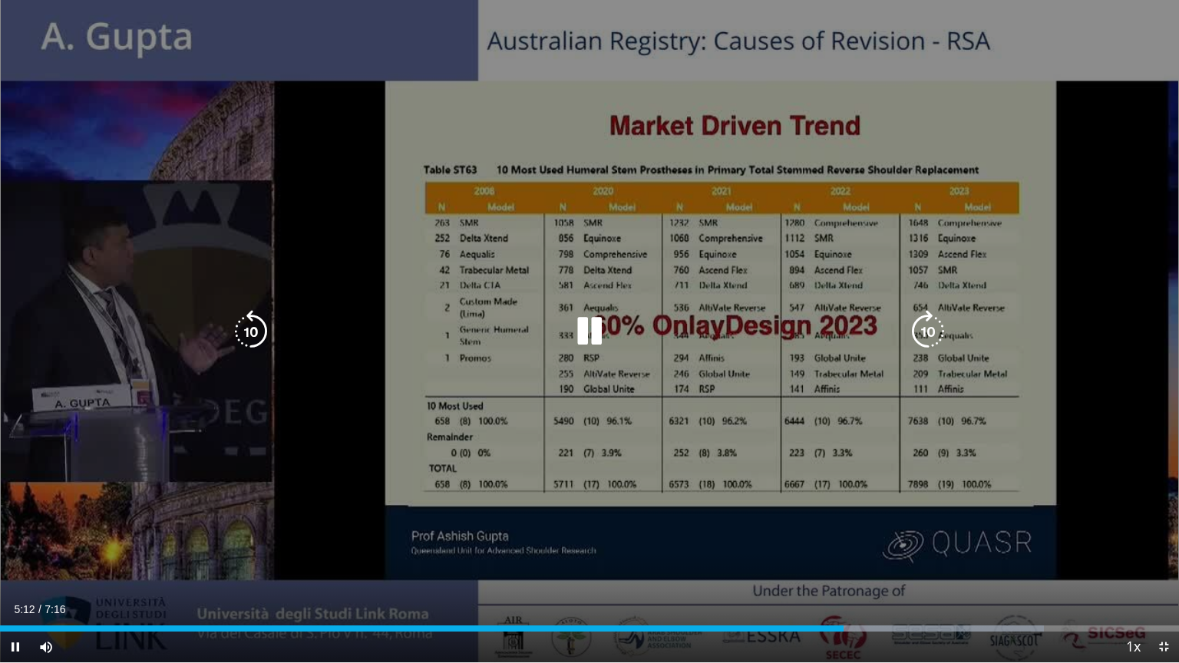
click at [929, 339] on icon "Video Player" at bounding box center [928, 331] width 43 height 43
click at [600, 330] on icon "Video Player" at bounding box center [589, 331] width 43 height 43
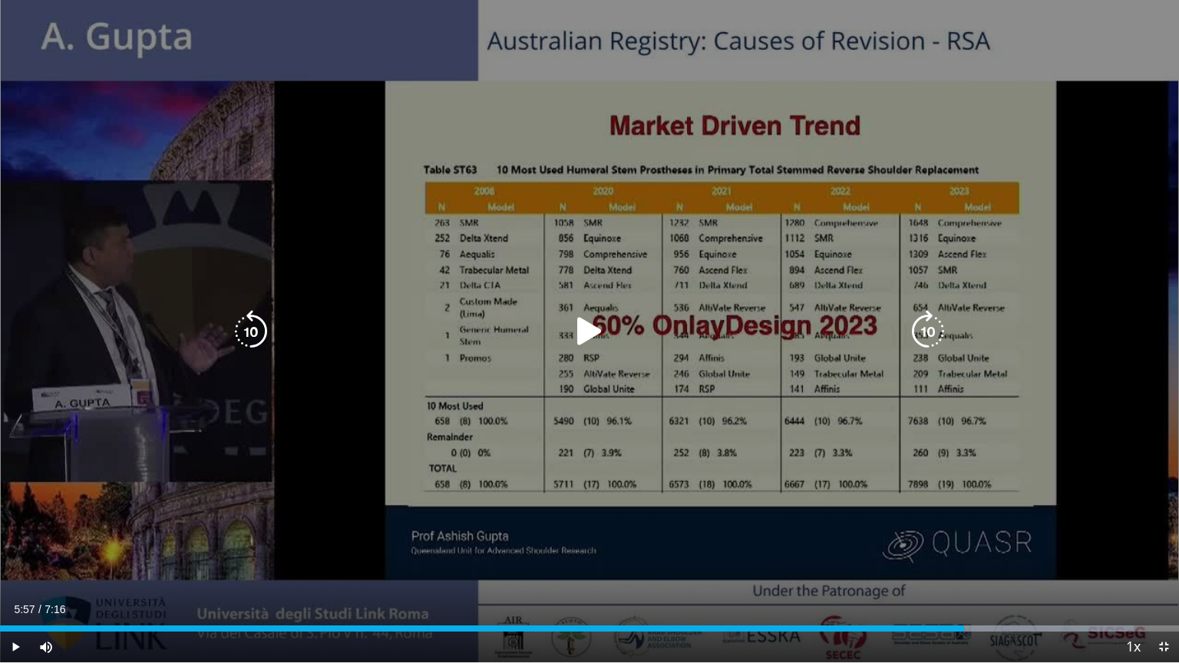
click at [258, 335] on icon "Video Player" at bounding box center [251, 331] width 43 height 43
click at [587, 322] on icon "Video Player" at bounding box center [589, 331] width 43 height 43
click at [927, 335] on icon "Video Player" at bounding box center [928, 331] width 43 height 43
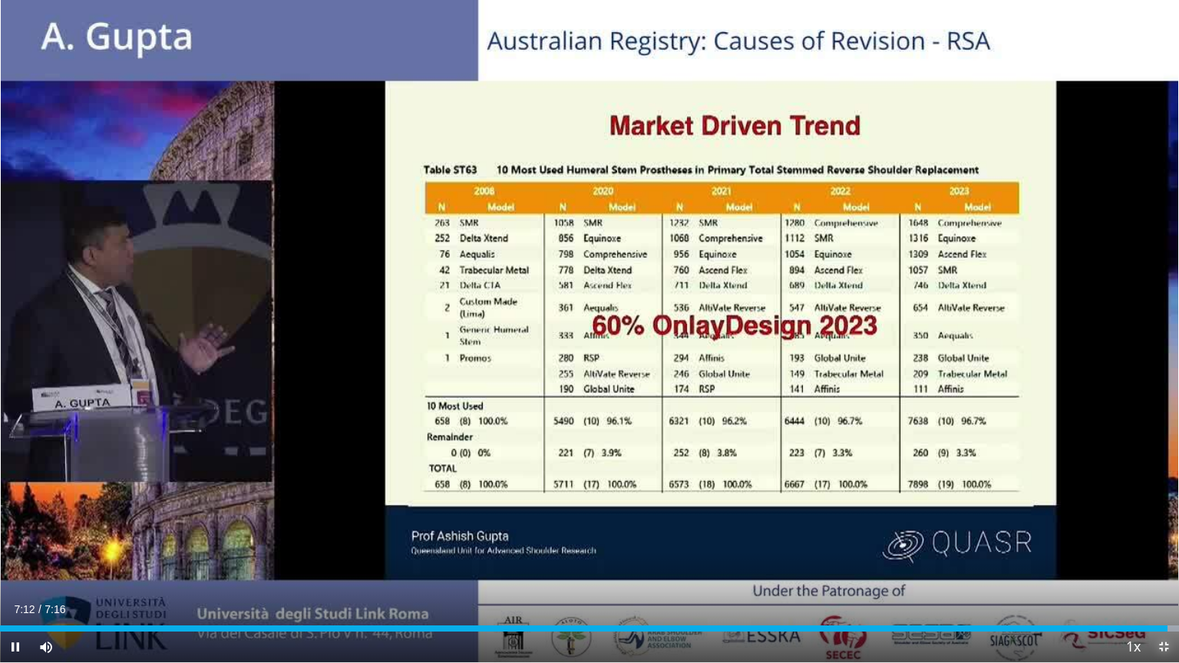
click at [1162, 533] on span "Video Player" at bounding box center [1163, 647] width 31 height 31
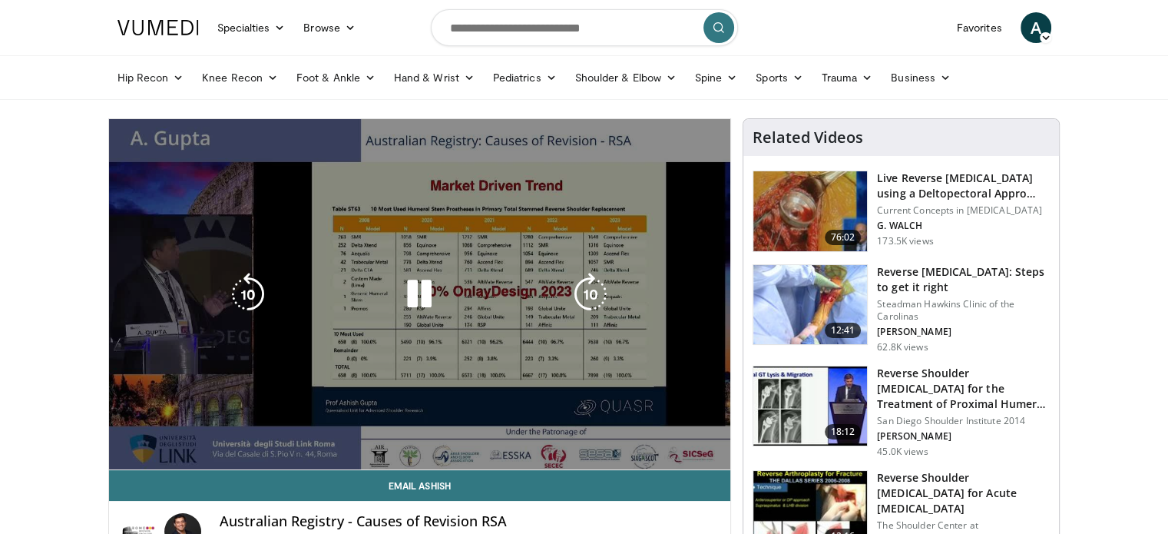
click at [728, 309] on div "10 seconds Tap to unmute" at bounding box center [420, 294] width 622 height 350
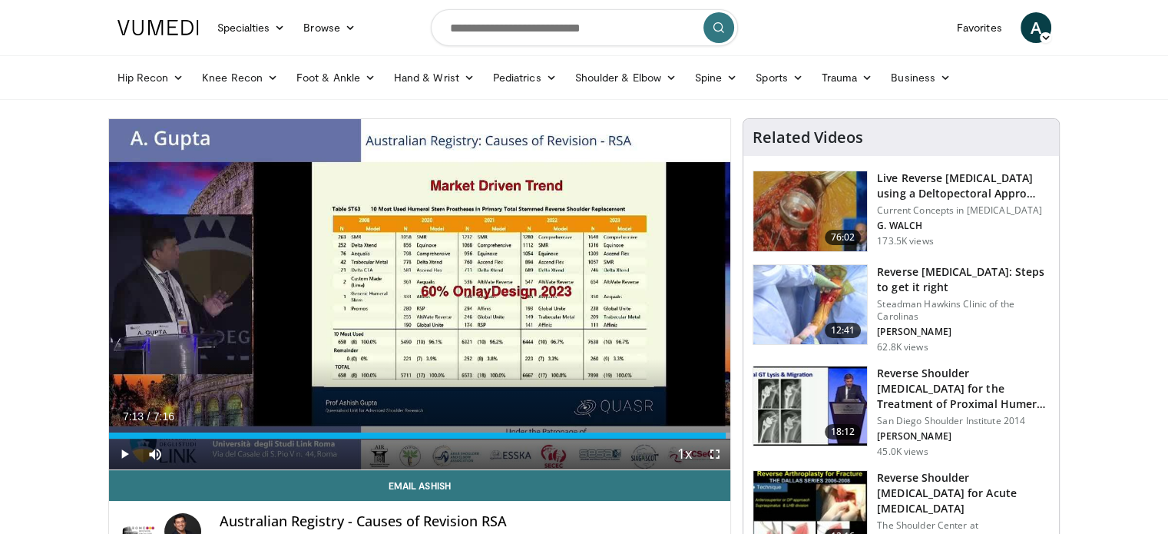
scroll to position [122, 0]
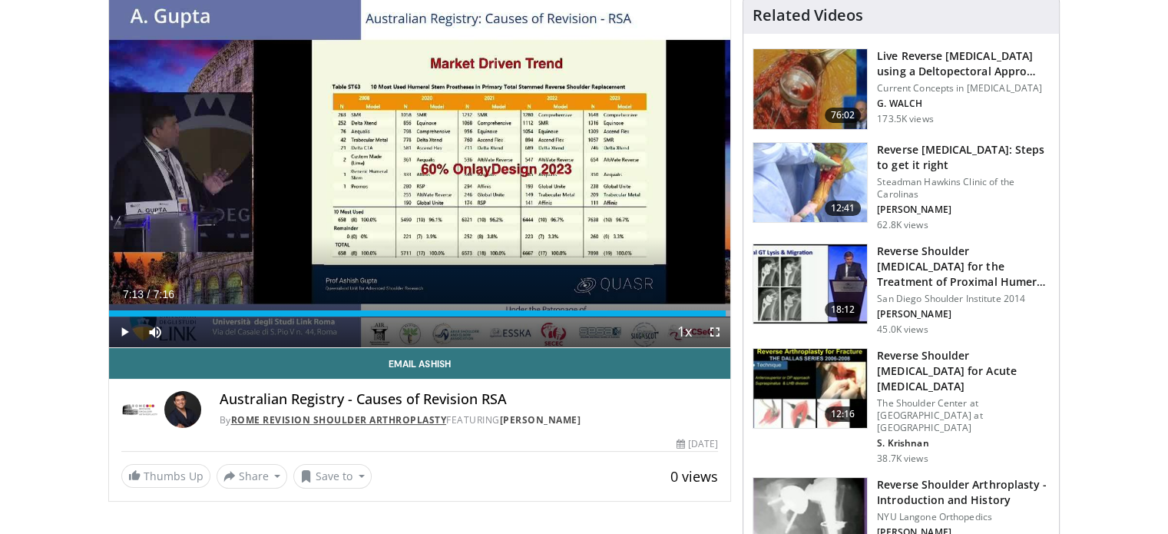
click at [373, 420] on link "Rome Revision Shoulder Arthroplasty" at bounding box center [339, 419] width 216 height 13
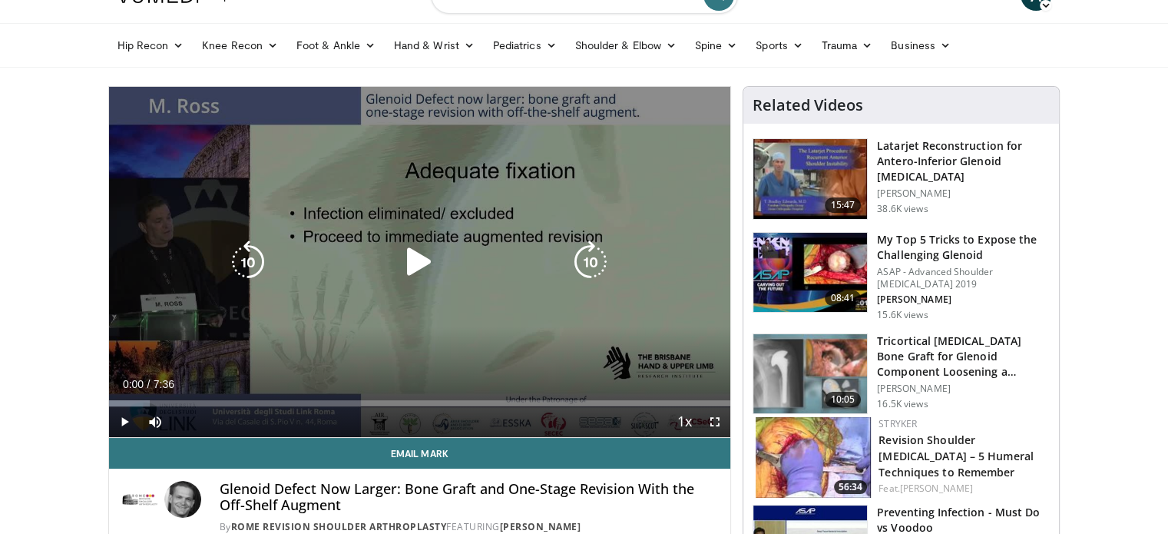
scroll to position [33, 0]
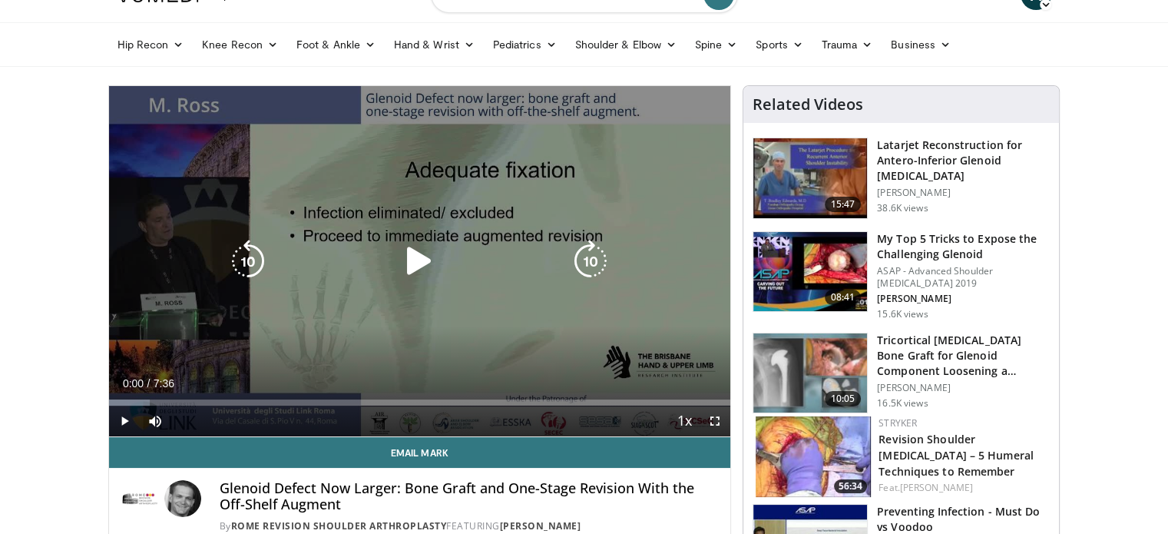
click at [422, 279] on icon "Video Player" at bounding box center [419, 261] width 43 height 43
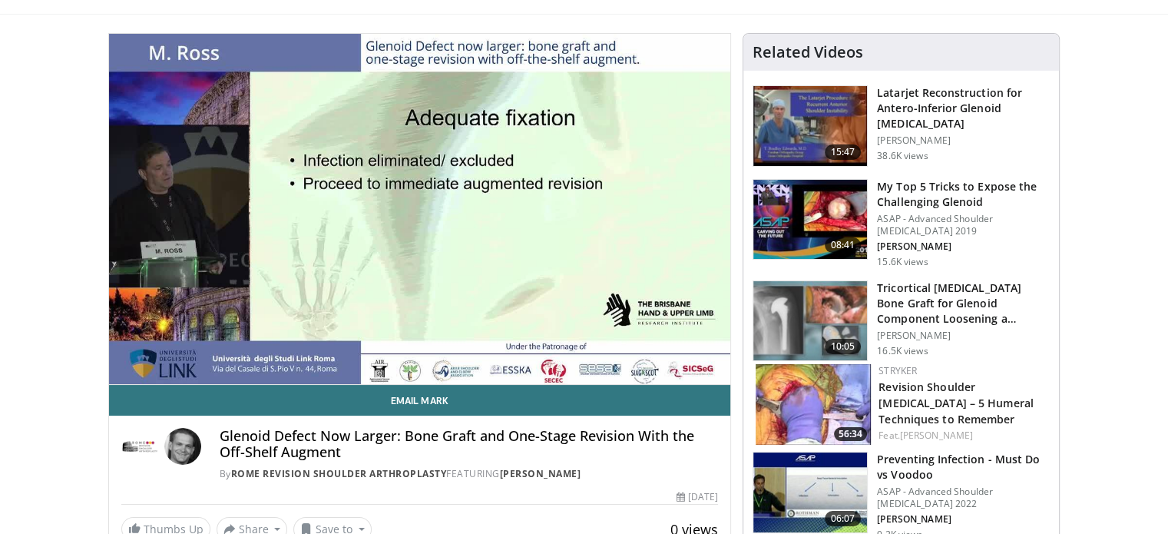
scroll to position [86, 0]
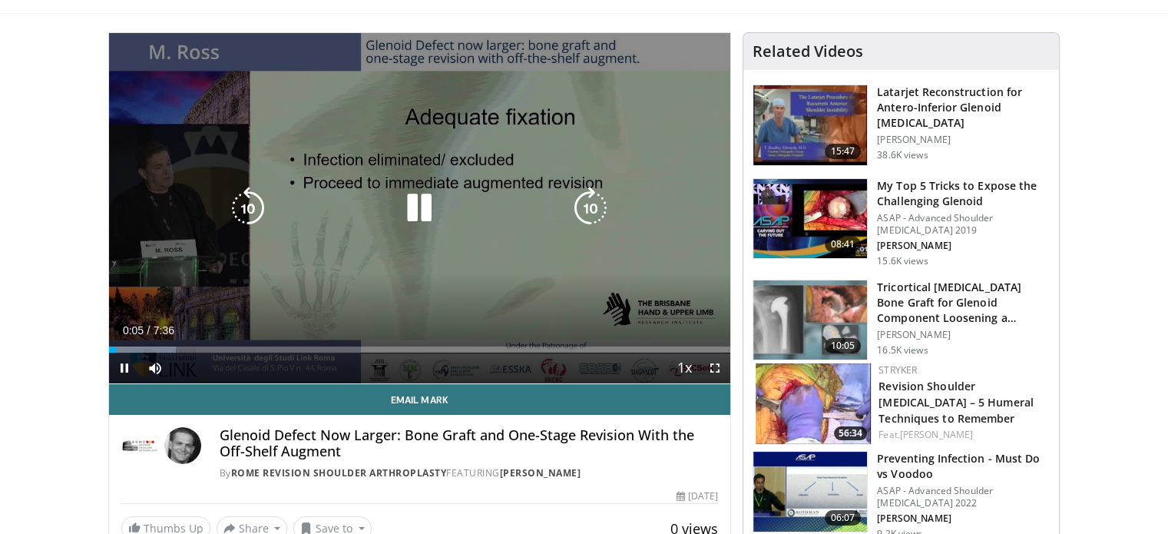
click at [599, 197] on icon "Video Player" at bounding box center [590, 208] width 43 height 43
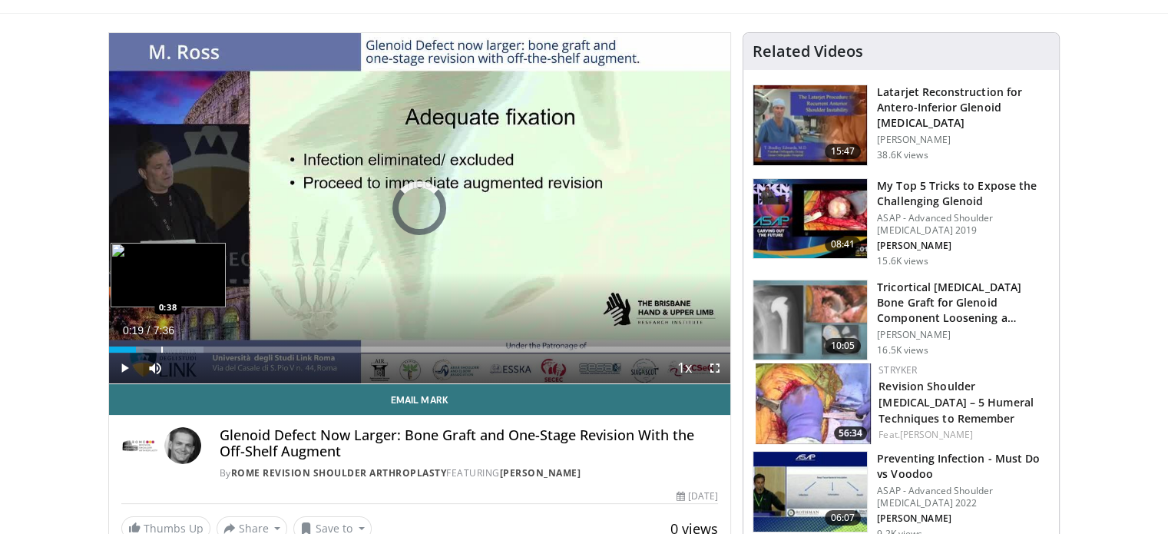
click at [160, 343] on div "Loaded : 15.21% 0:38 0:38" at bounding box center [420, 345] width 622 height 15
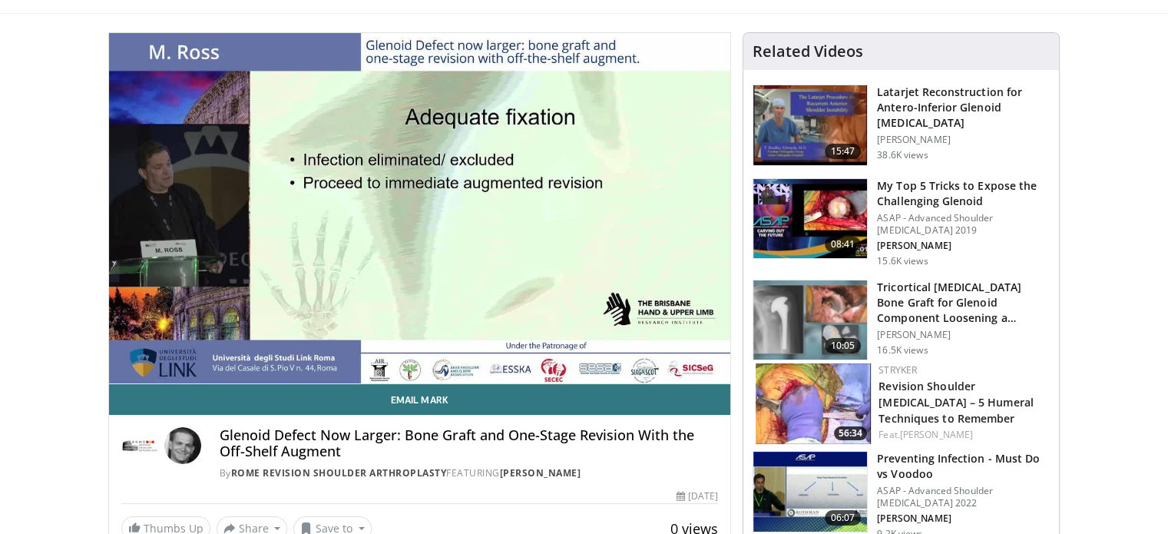
click at [187, 346] on div "10 seconds Tap to unmute" at bounding box center [420, 208] width 622 height 350
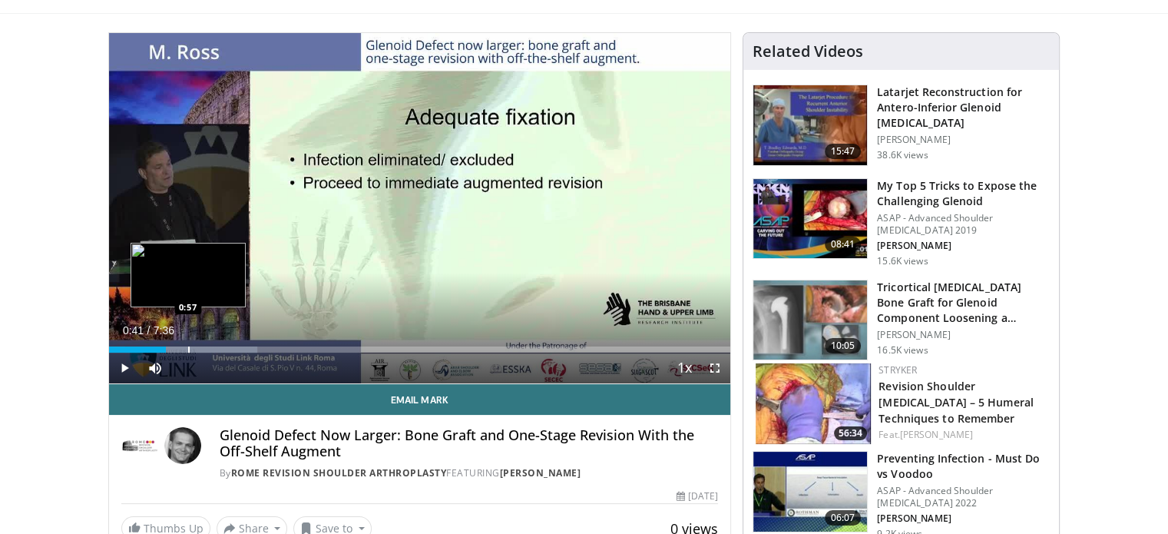
click at [188, 346] on div "Progress Bar" at bounding box center [189, 349] width 2 height 6
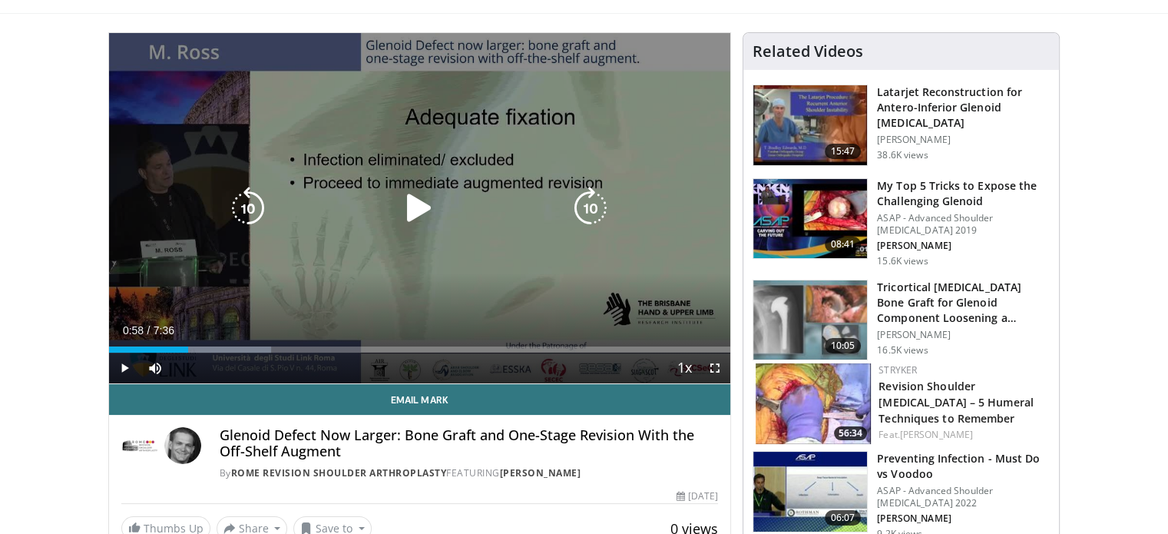
click at [372, 261] on div "10 seconds Tap to unmute" at bounding box center [420, 208] width 622 height 350
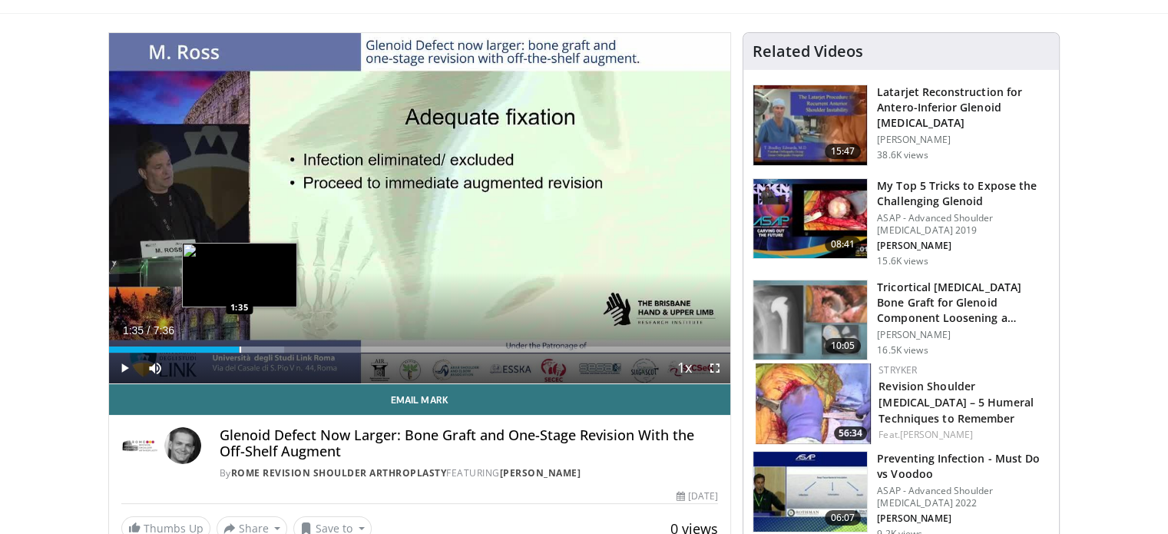
click at [240, 348] on div "Progress Bar" at bounding box center [241, 349] width 2 height 6
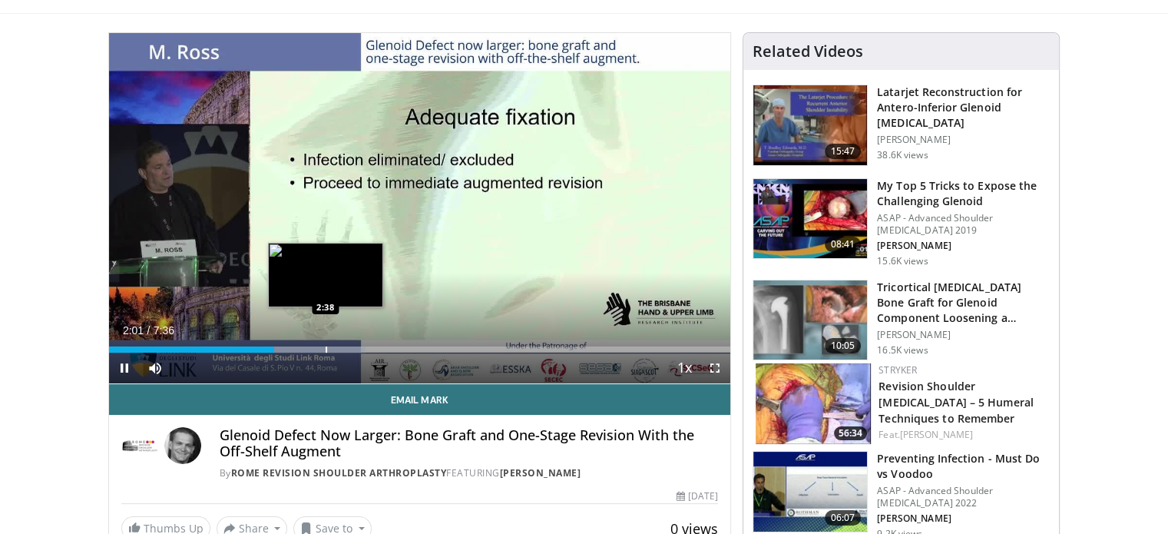
click at [326, 348] on div "Progress Bar" at bounding box center [327, 349] width 2 height 6
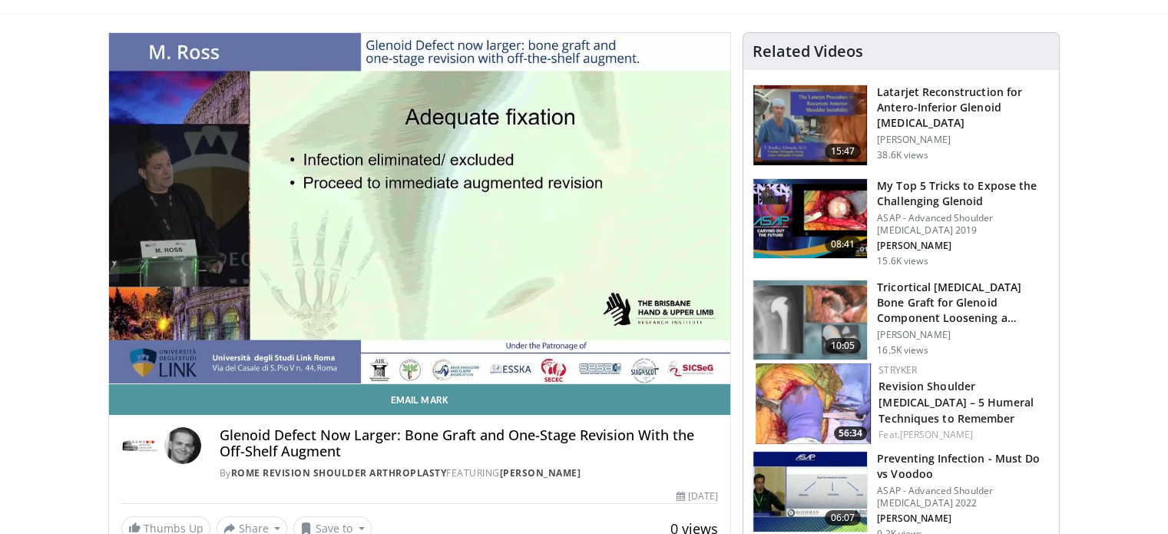
click at [397, 405] on link "Email Mark" at bounding box center [420, 399] width 622 height 31
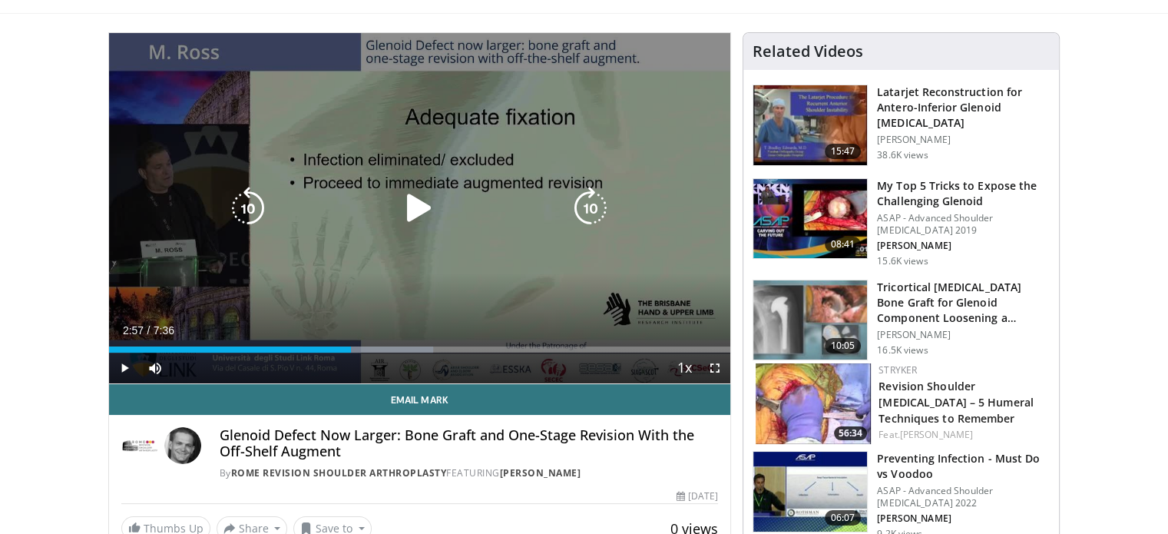
click at [401, 206] on icon "Video Player" at bounding box center [419, 208] width 43 height 43
click at [598, 189] on icon "Video Player" at bounding box center [590, 208] width 43 height 43
click at [584, 205] on icon "Video Player" at bounding box center [590, 208] width 43 height 43
click at [593, 210] on icon "Video Player" at bounding box center [590, 208] width 43 height 43
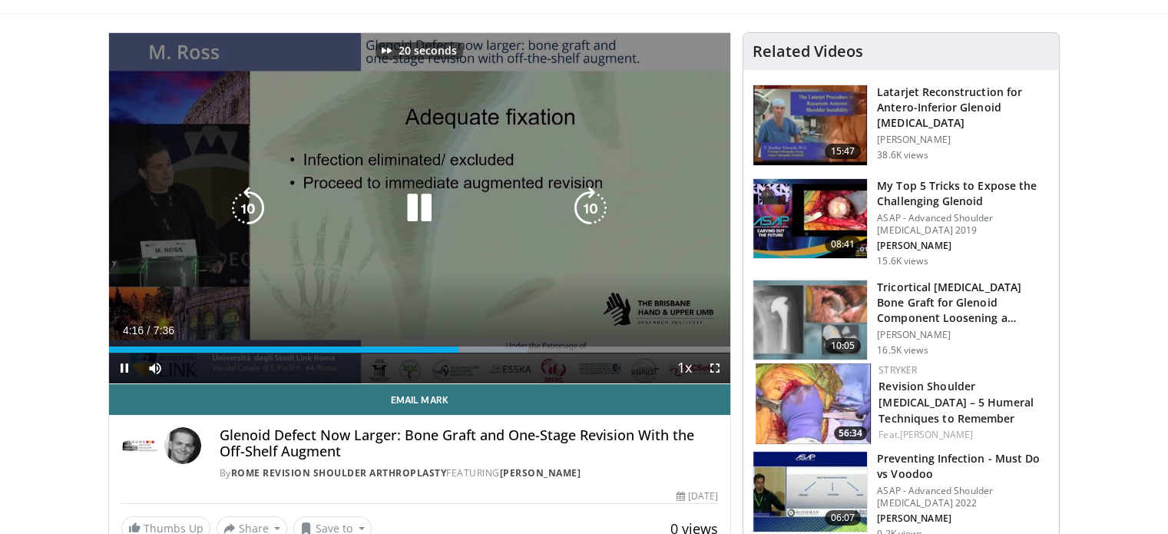
click at [593, 210] on icon "Video Player" at bounding box center [590, 208] width 43 height 43
click at [250, 216] on icon "Video Player" at bounding box center [247, 208] width 43 height 43
click at [255, 210] on icon "Video Player" at bounding box center [247, 208] width 43 height 43
click at [597, 196] on icon "Video Player" at bounding box center [590, 208] width 43 height 43
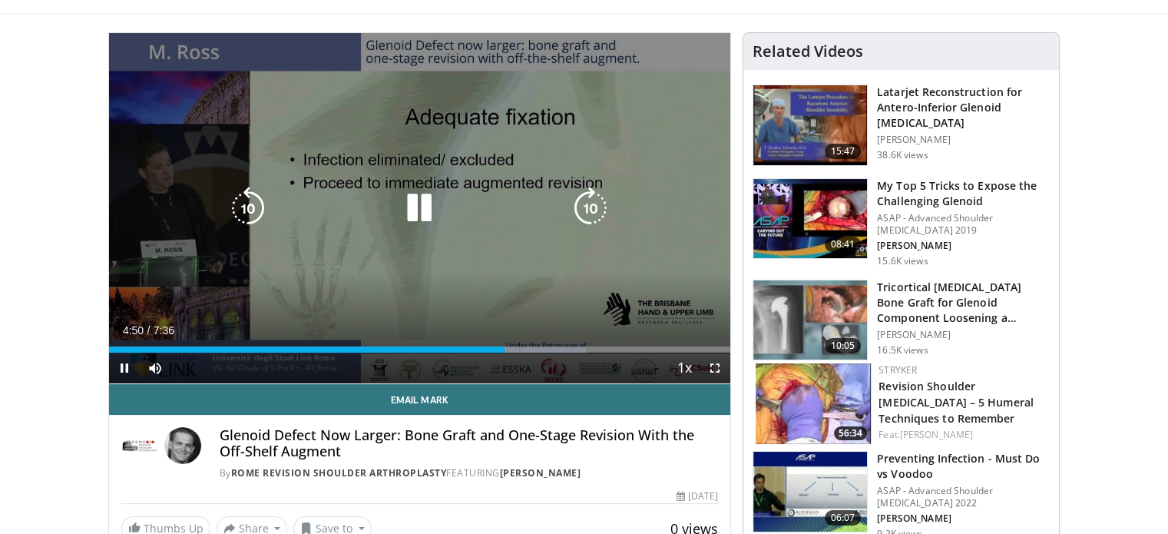
click at [594, 197] on icon "Video Player" at bounding box center [590, 208] width 43 height 43
click at [586, 204] on icon "Video Player" at bounding box center [590, 208] width 43 height 43
click at [587, 200] on icon "Video Player" at bounding box center [590, 208] width 43 height 43
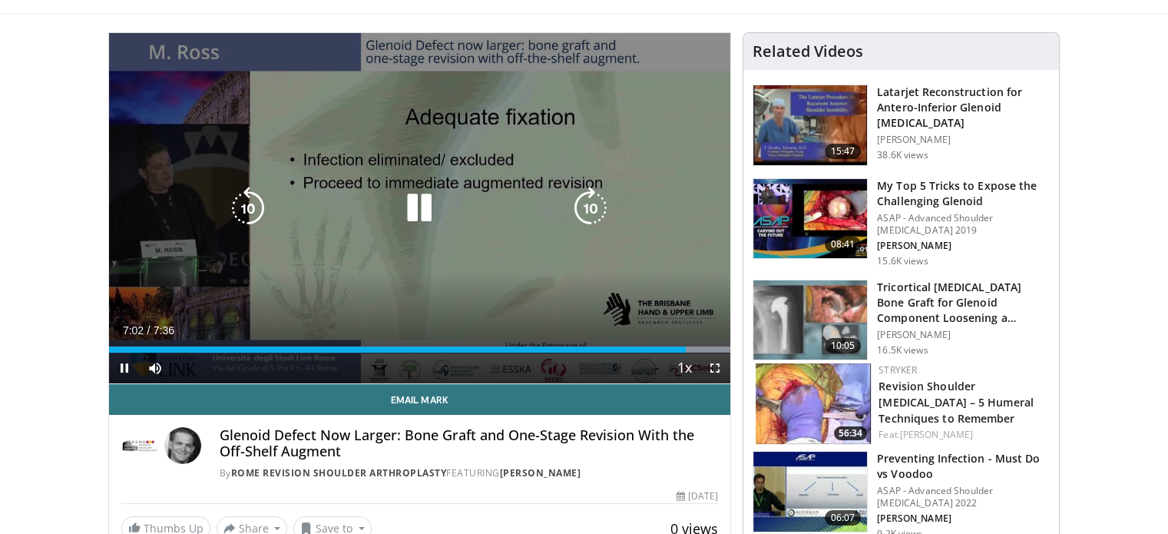
click at [250, 208] on icon "Video Player" at bounding box center [247, 208] width 43 height 43
click at [603, 207] on icon "Video Player" at bounding box center [590, 208] width 43 height 43
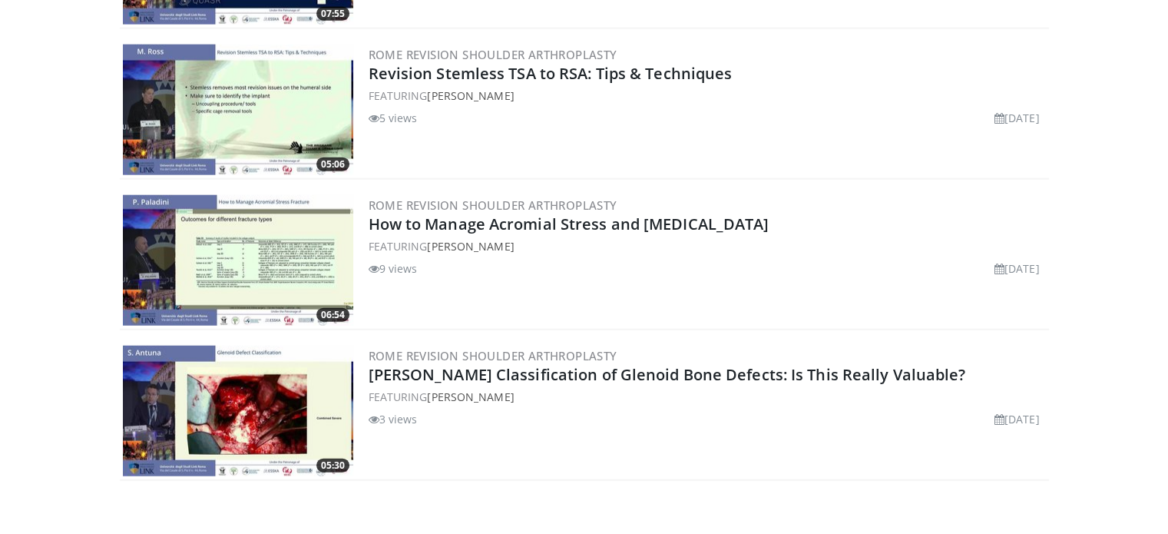
scroll to position [9605, 0]
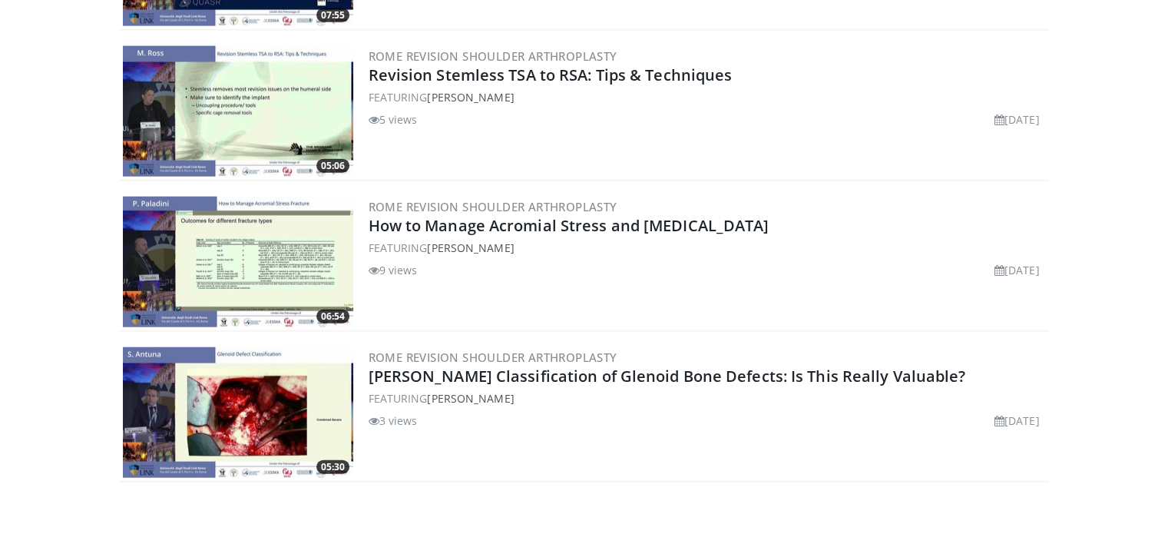
click at [204, 61] on img at bounding box center [238, 111] width 230 height 131
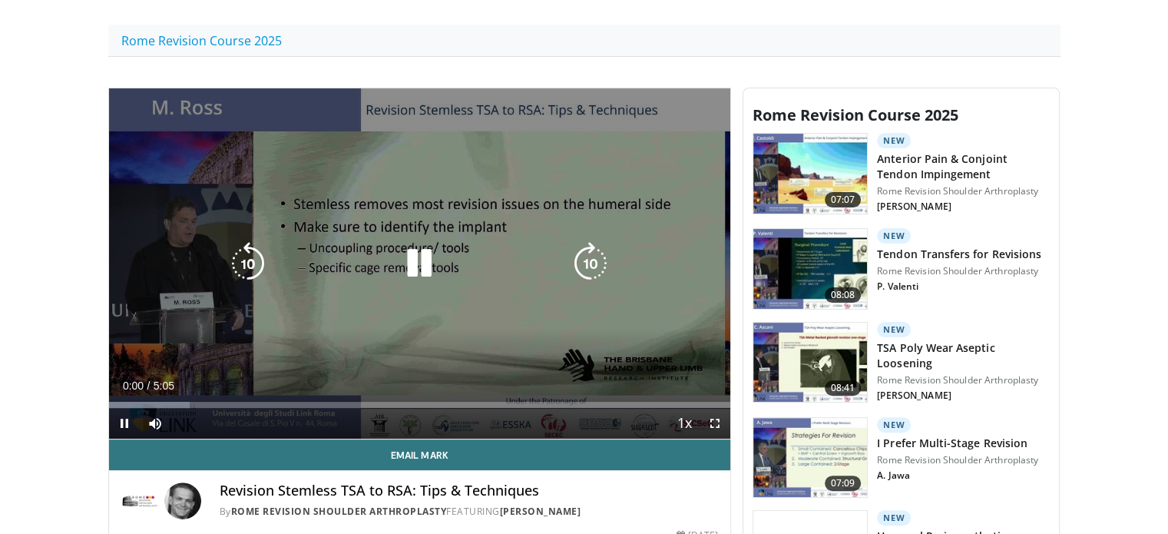
click at [600, 273] on icon "Video Player" at bounding box center [590, 263] width 43 height 43
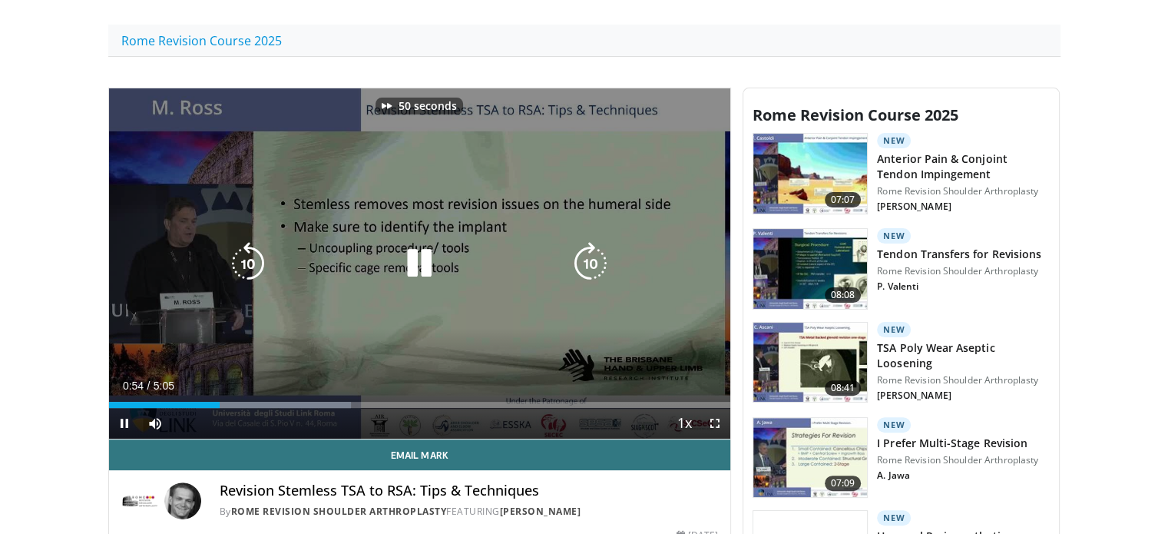
click at [600, 273] on icon "Video Player" at bounding box center [590, 263] width 43 height 43
click at [589, 260] on icon "Video Player" at bounding box center [590, 263] width 43 height 43
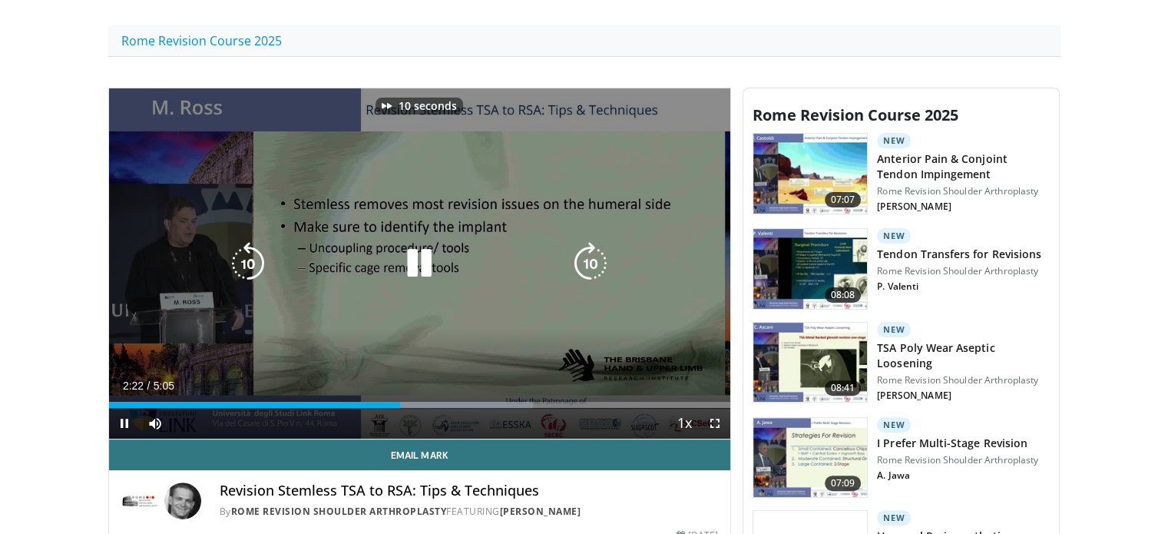
click at [589, 260] on icon "Video Player" at bounding box center [590, 263] width 43 height 43
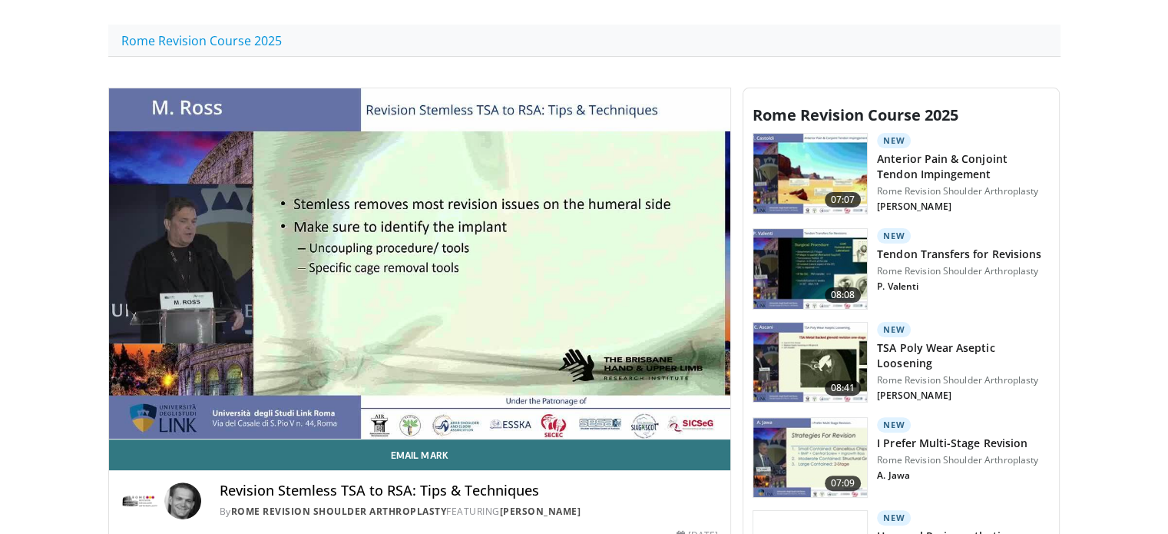
click at [589, 260] on div "30 seconds Tap to unmute" at bounding box center [420, 263] width 622 height 350
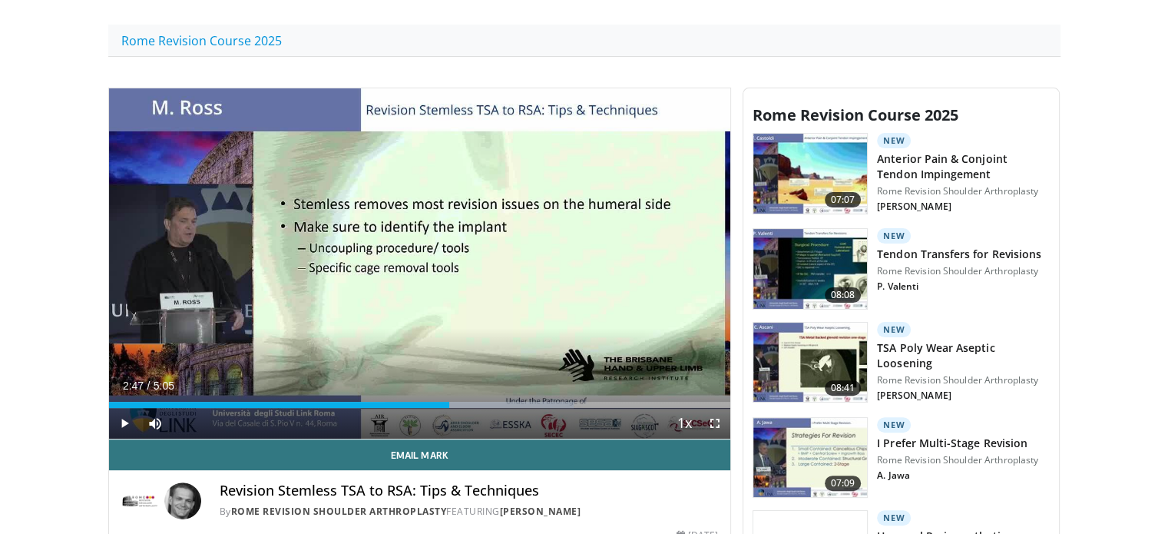
click at [589, 260] on div "30 seconds Tap to unmute" at bounding box center [420, 263] width 622 height 350
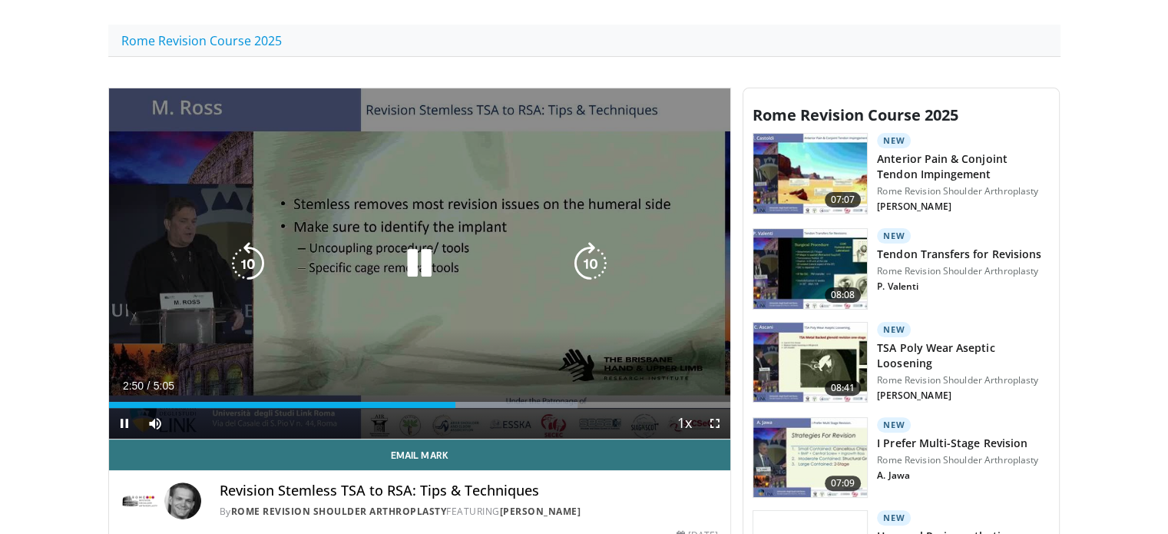
click at [595, 256] on icon "Video Player" at bounding box center [590, 263] width 43 height 43
click at [597, 270] on icon "Video Player" at bounding box center [590, 263] width 43 height 43
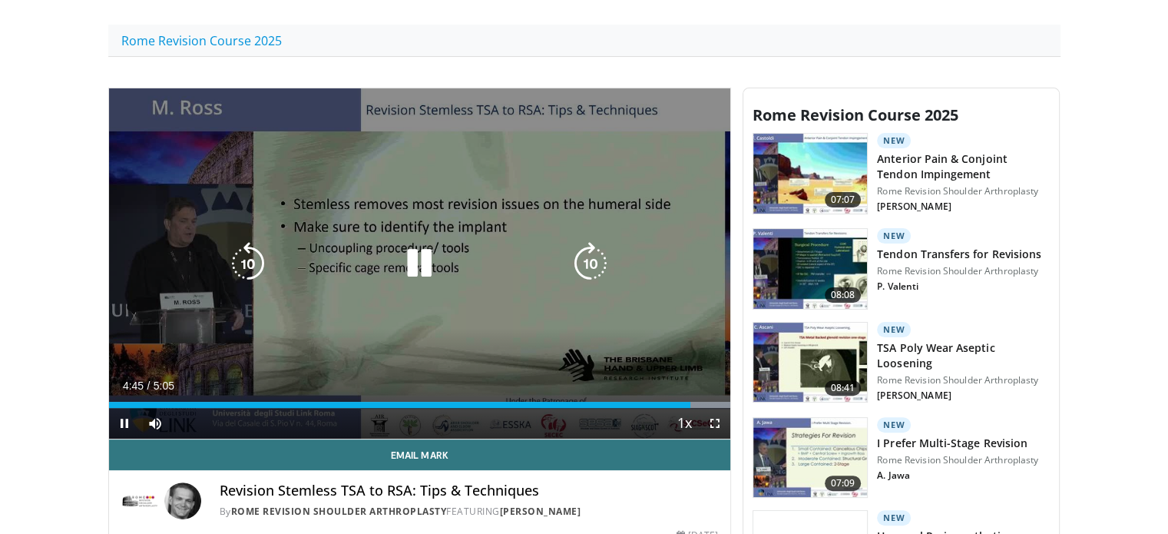
click at [577, 256] on icon "Video Player" at bounding box center [590, 263] width 43 height 43
click at [587, 251] on icon "Video Player" at bounding box center [590, 263] width 43 height 43
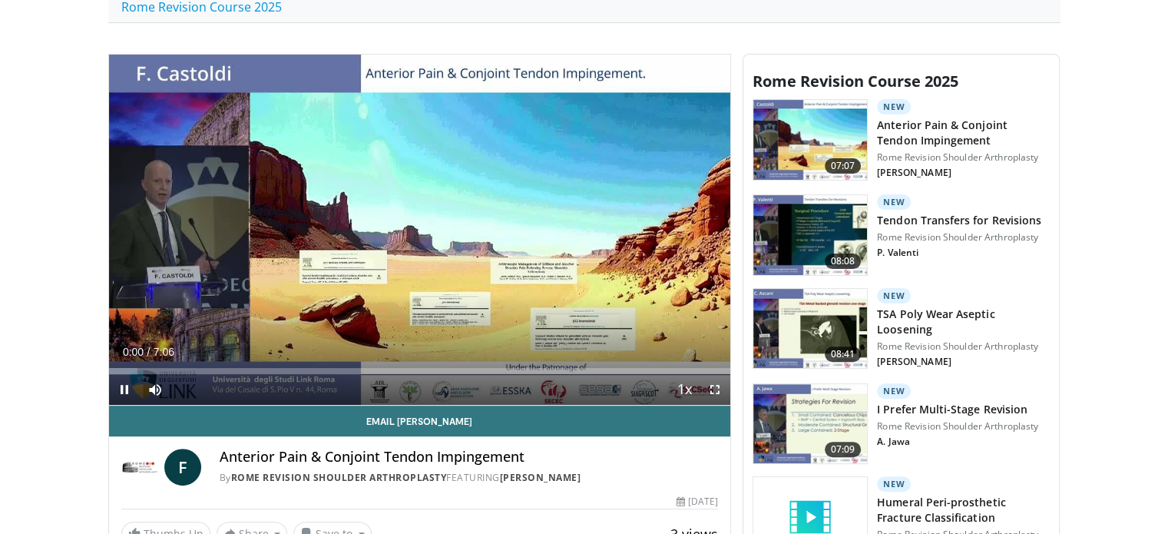
scroll to position [411, 0]
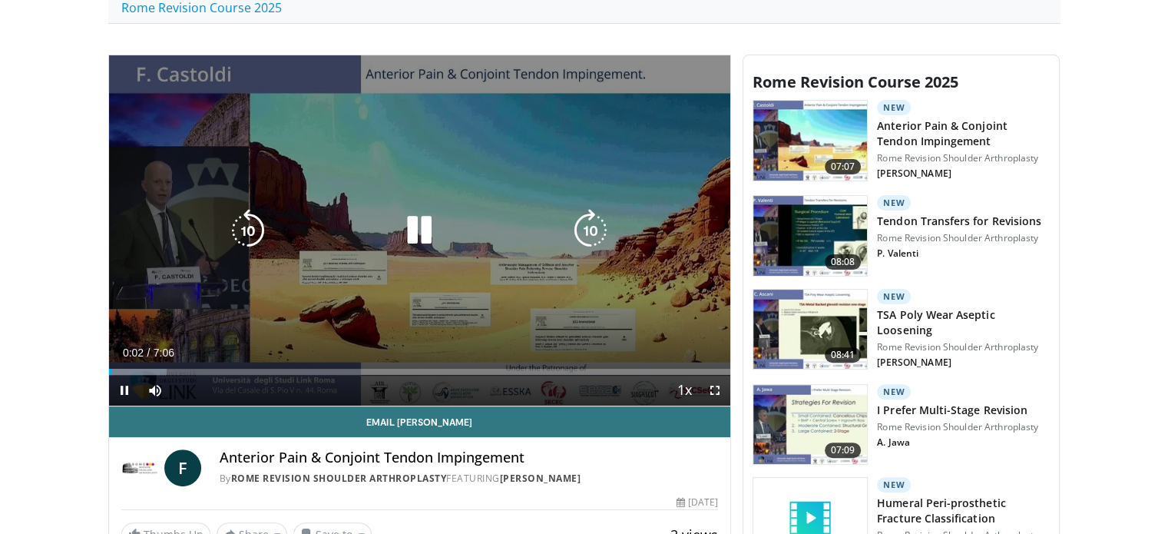
click at [593, 232] on icon "Video Player" at bounding box center [590, 230] width 43 height 43
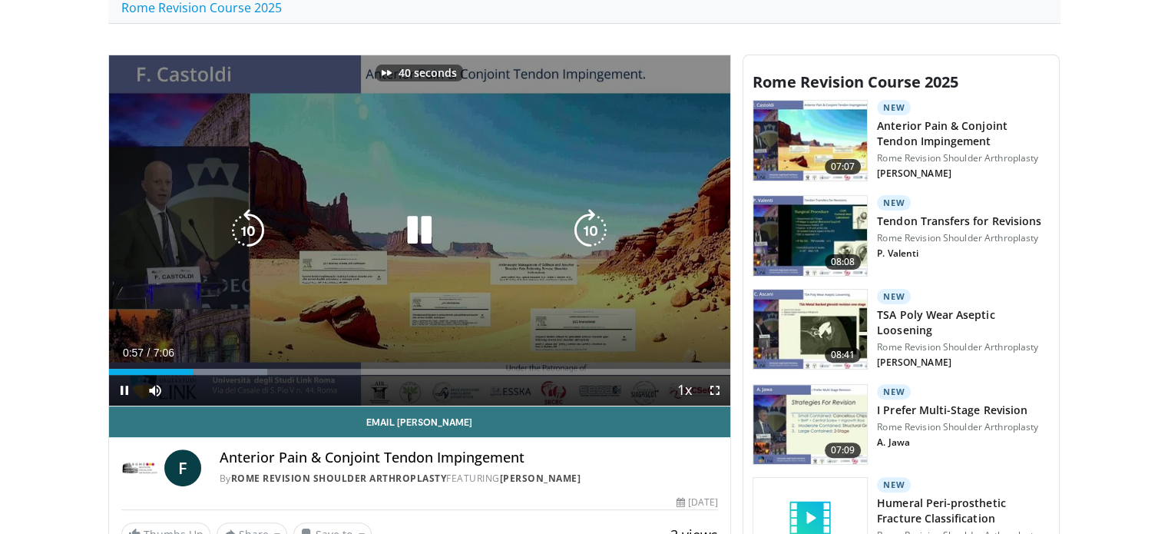
click at [593, 232] on icon "Video Player" at bounding box center [590, 230] width 43 height 43
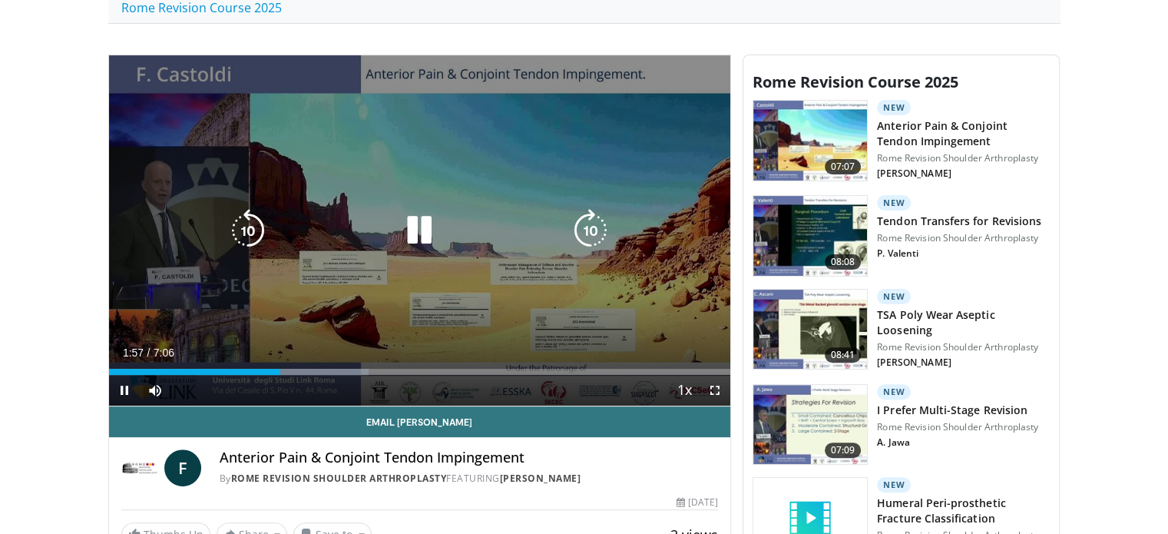
click at [604, 223] on icon "Video Player" at bounding box center [590, 230] width 43 height 43
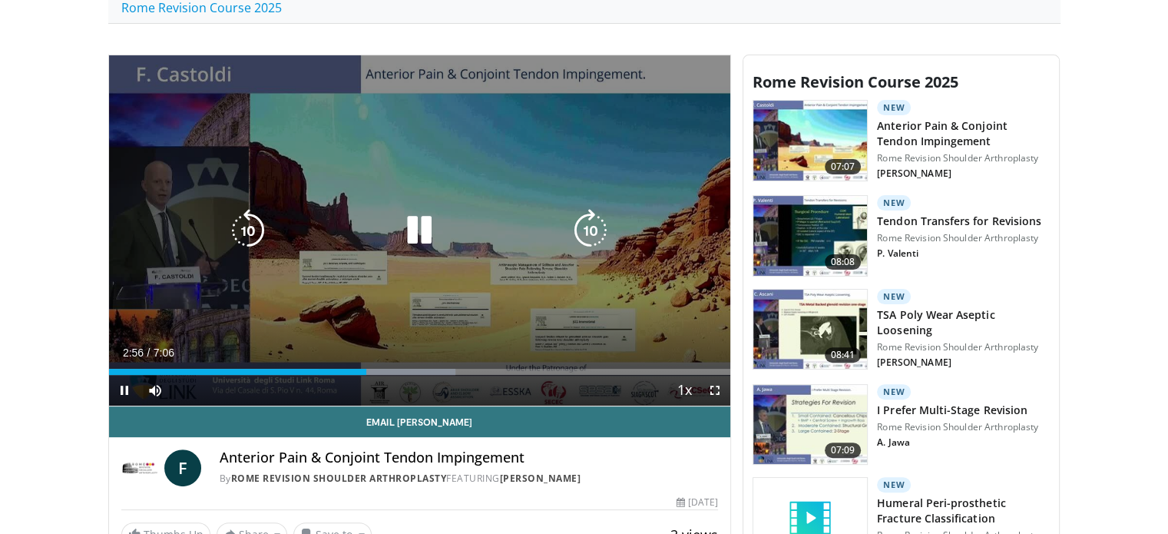
click at [605, 226] on icon "Video Player" at bounding box center [590, 230] width 43 height 43
click at [598, 223] on icon "Video Player" at bounding box center [590, 230] width 43 height 43
click at [590, 230] on icon "Video Player" at bounding box center [590, 230] width 43 height 43
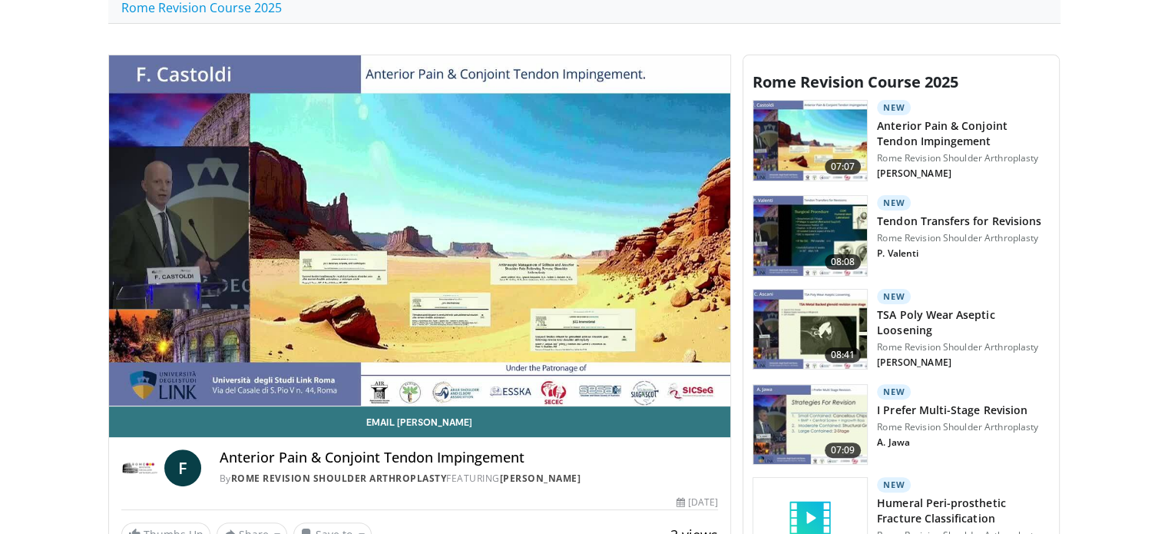
click at [590, 230] on div "10 seconds Tap to unmute" at bounding box center [420, 230] width 622 height 350
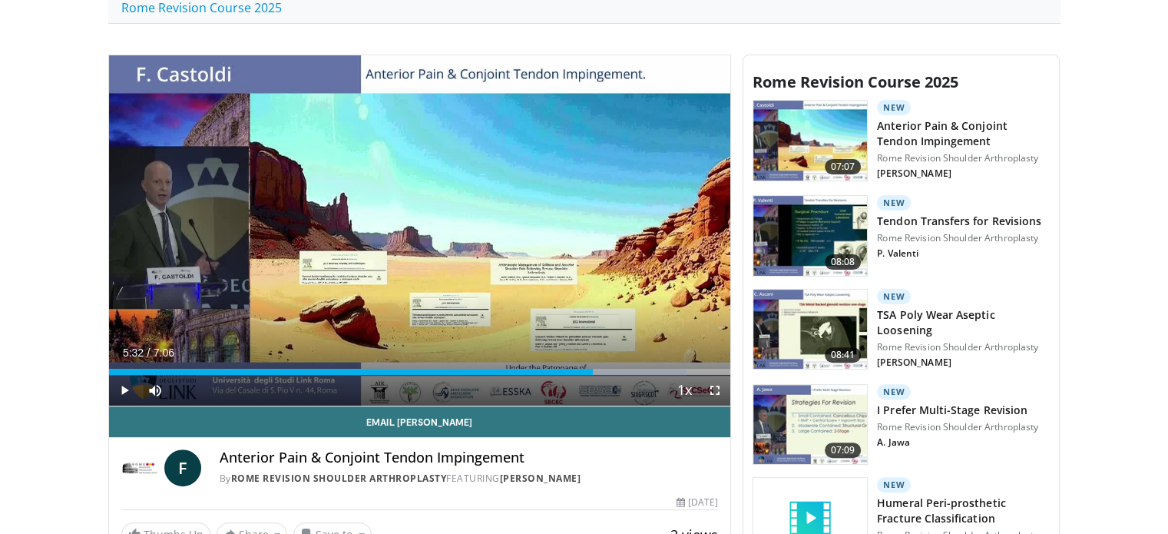
click at [590, 230] on div "10 seconds Tap to unmute" at bounding box center [420, 230] width 622 height 350
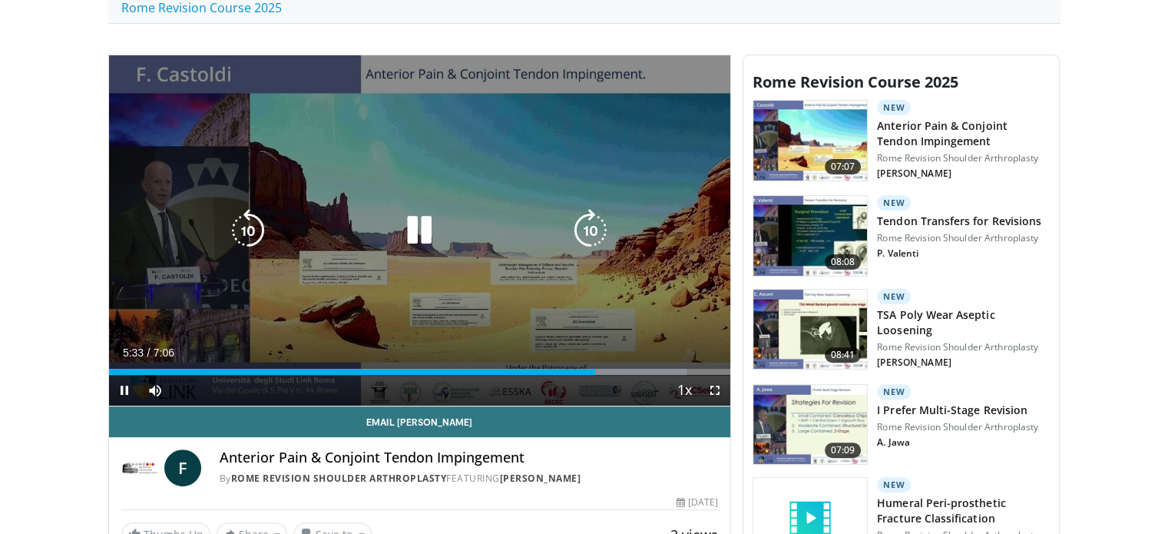
click at [590, 242] on icon "Video Player" at bounding box center [590, 230] width 43 height 43
click at [594, 222] on icon "Video Player" at bounding box center [590, 230] width 43 height 43
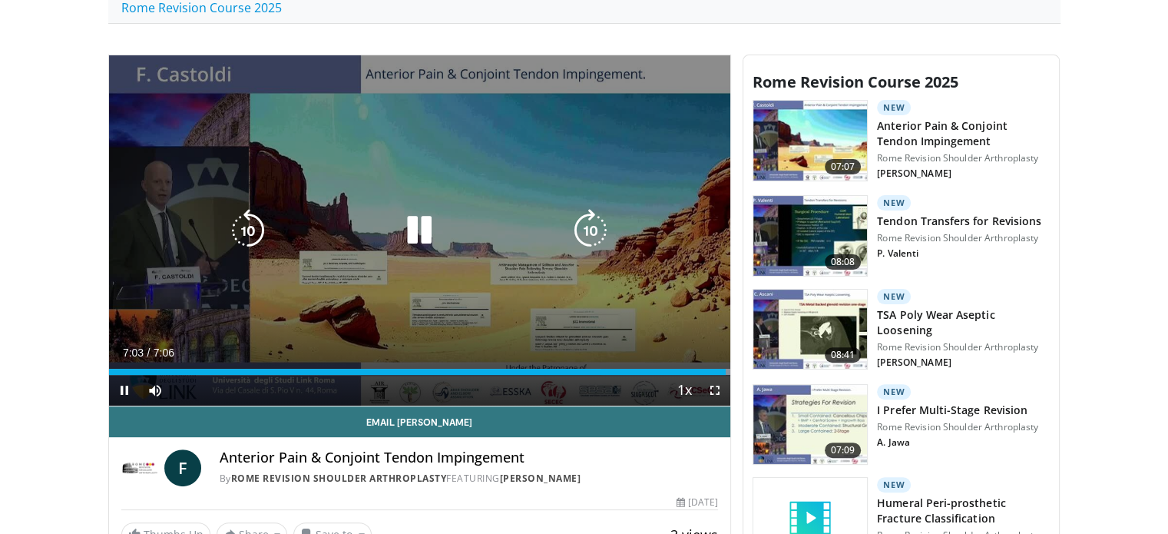
click at [420, 230] on icon "Video Player" at bounding box center [419, 230] width 43 height 43
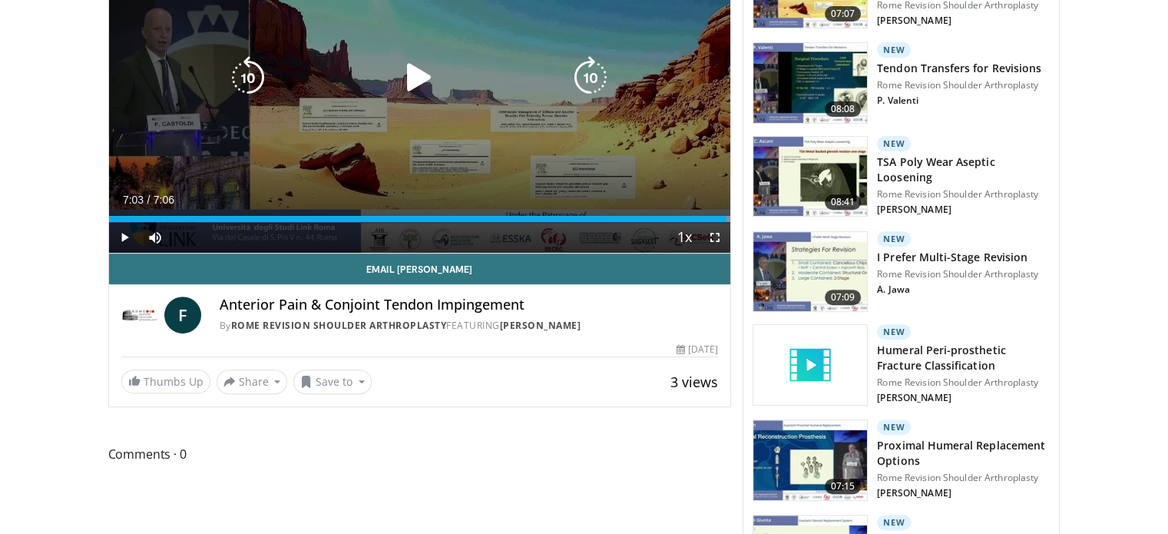
scroll to position [564, 0]
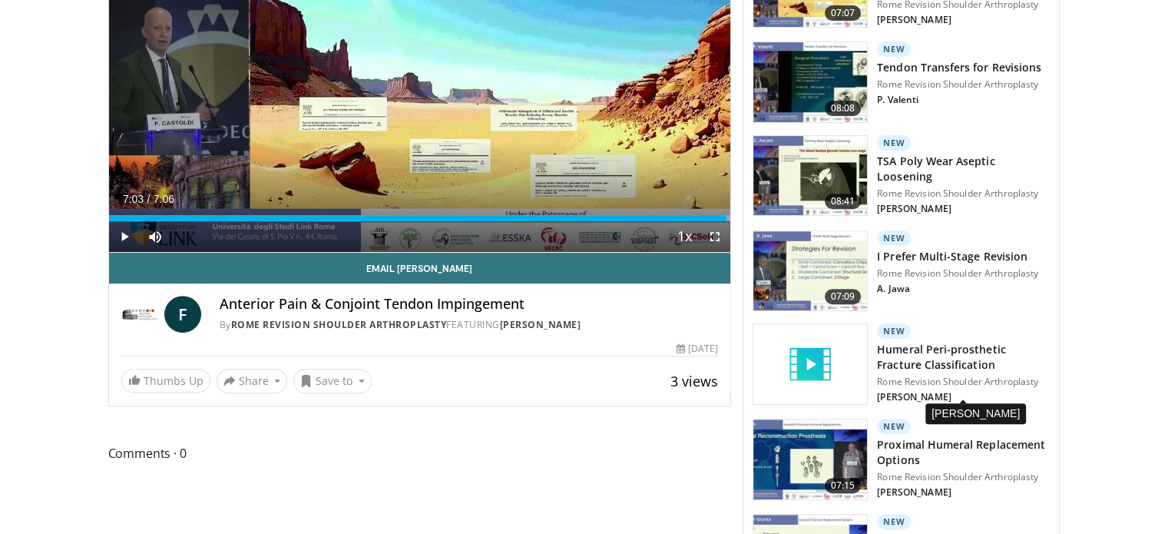
click at [890, 391] on p "R. Delaney" at bounding box center [963, 397] width 173 height 12
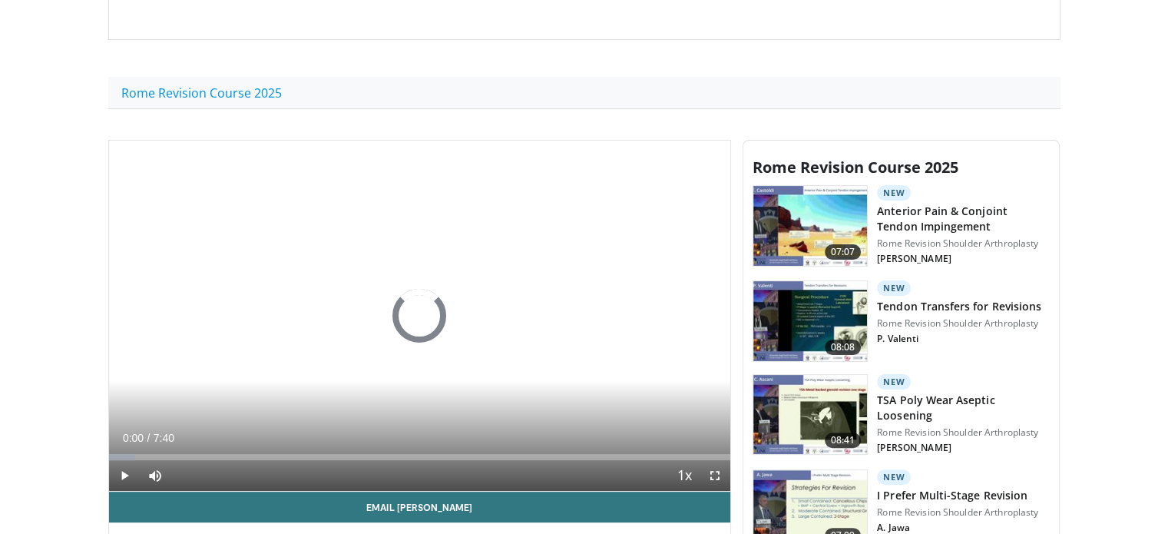
scroll to position [639, 0]
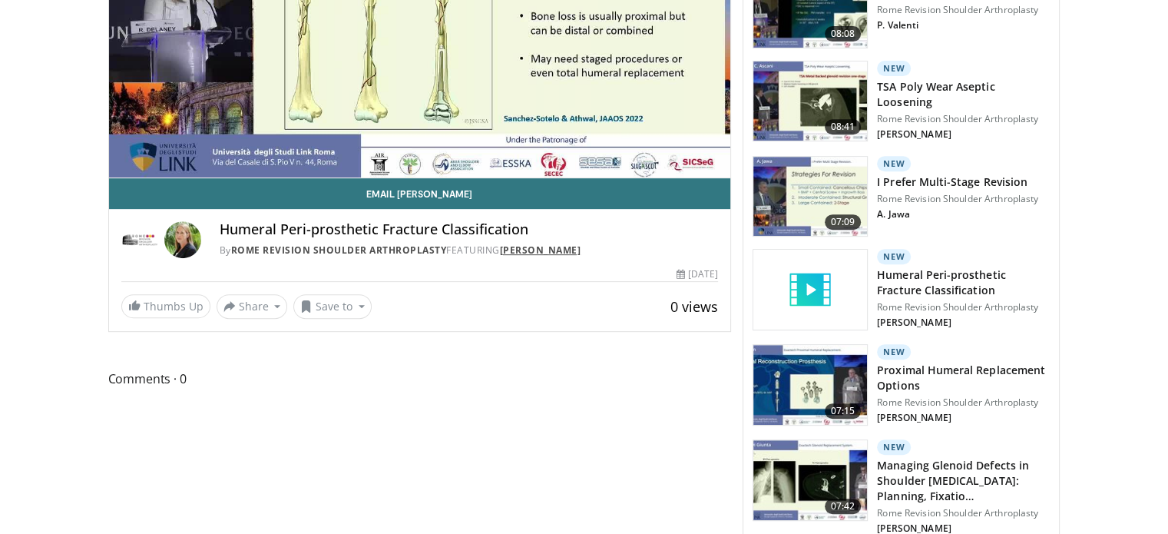
click at [544, 251] on link "[PERSON_NAME]" at bounding box center [540, 249] width 81 height 13
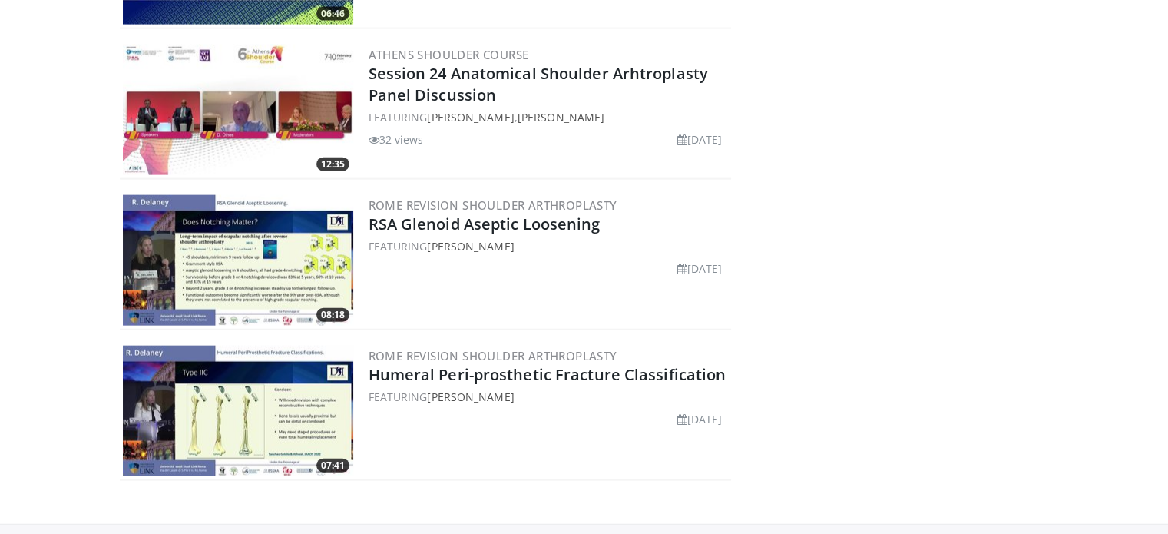
scroll to position [3608, 0]
